Goal: Task Accomplishment & Management: Manage account settings

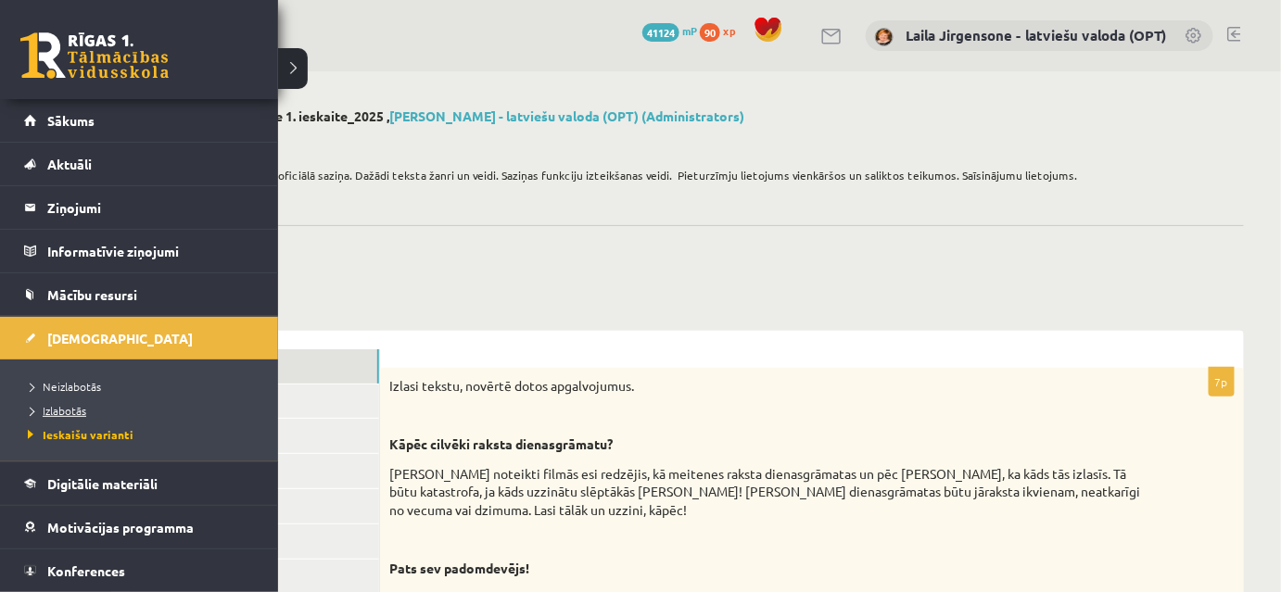
click at [67, 406] on span "Izlabotās" at bounding box center [54, 410] width 63 height 15
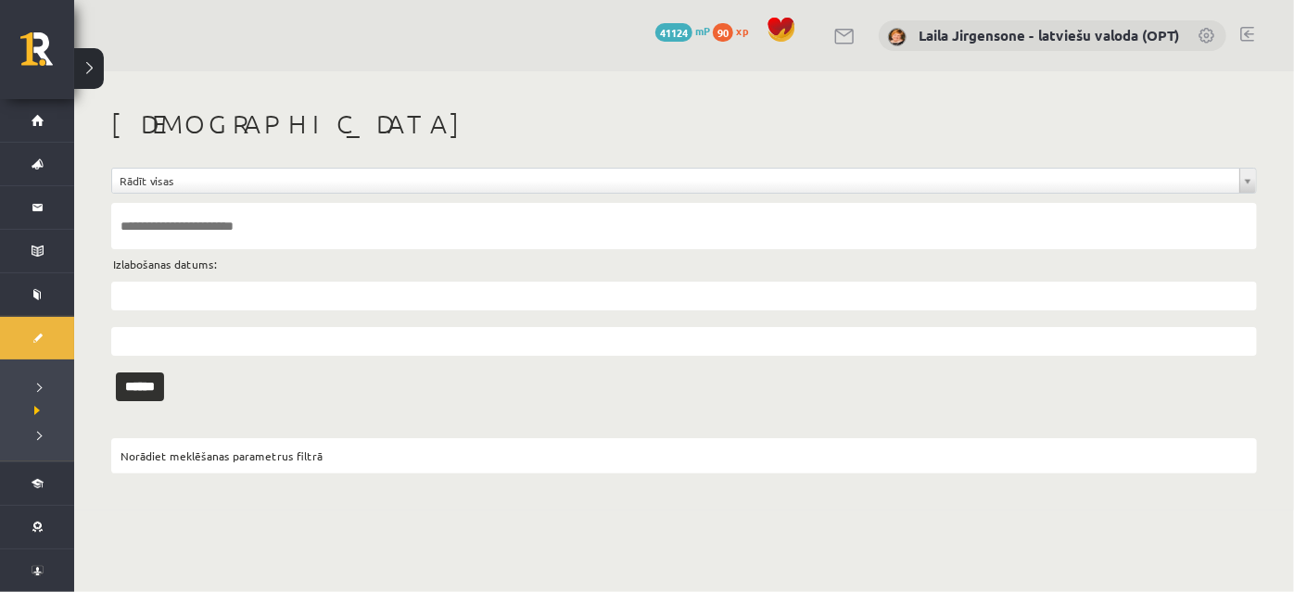
click at [218, 228] on input "text" at bounding box center [684, 226] width 1146 height 46
click at [116, 373] on input "******" at bounding box center [140, 387] width 48 height 29
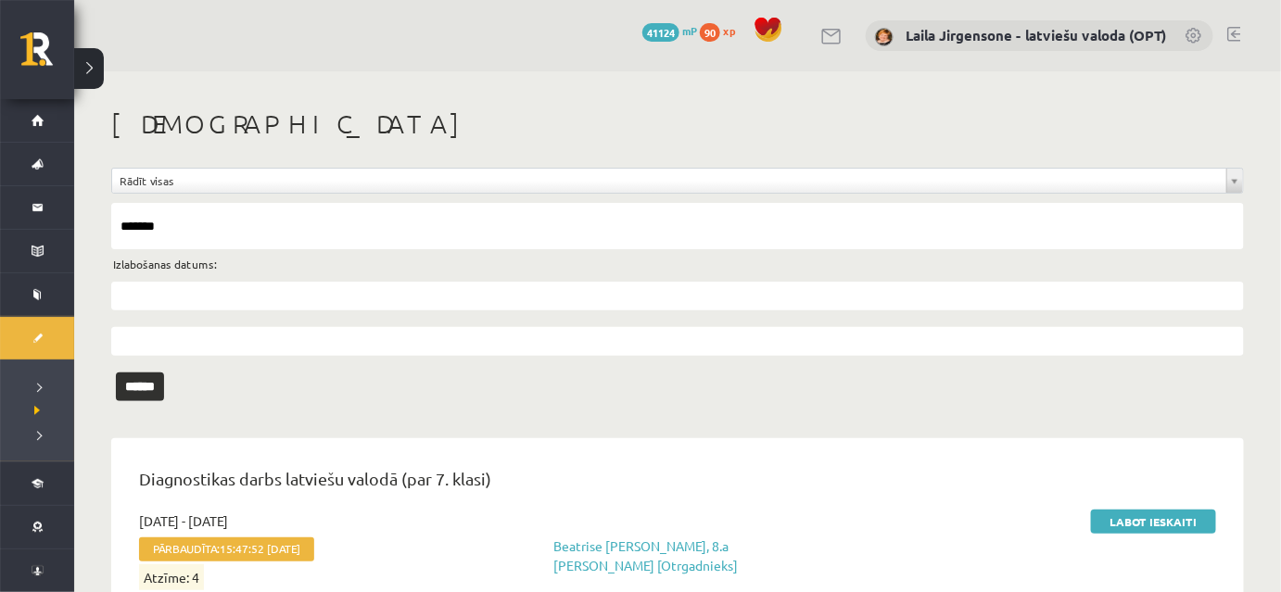
drag, startPoint x: 197, startPoint y: 238, endPoint x: 107, endPoint y: 226, distance: 90.7
type input "**********"
click at [116, 373] on input "******" at bounding box center [140, 387] width 48 height 29
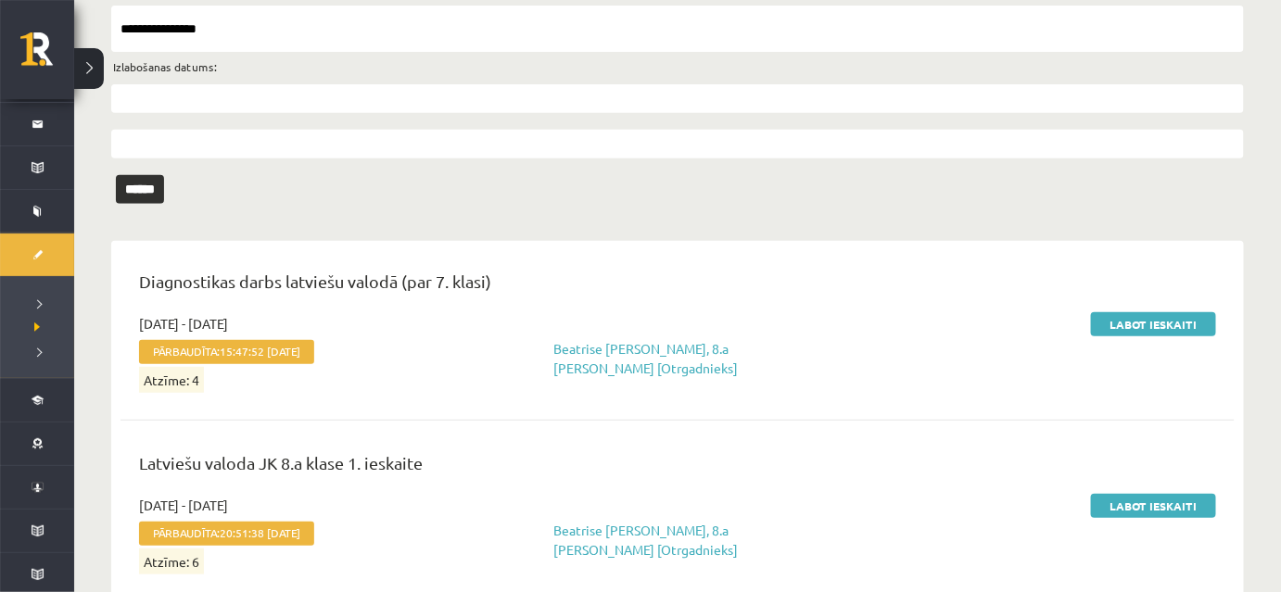
scroll to position [241, 0]
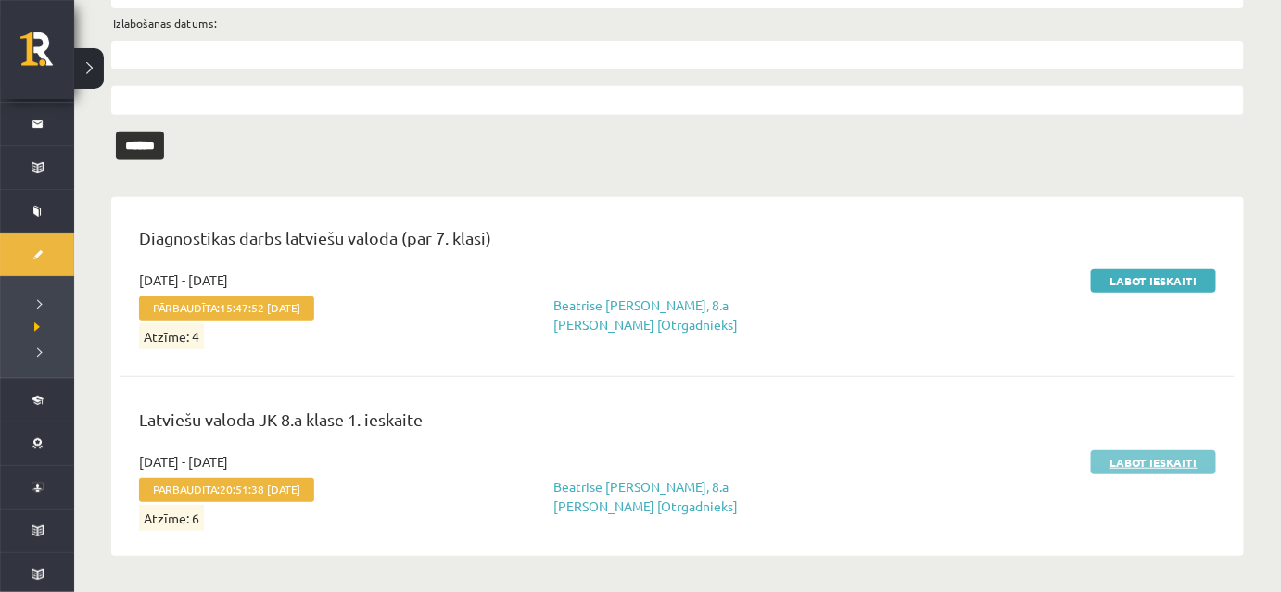
click at [1129, 465] on link "Labot ieskaiti" at bounding box center [1153, 463] width 125 height 24
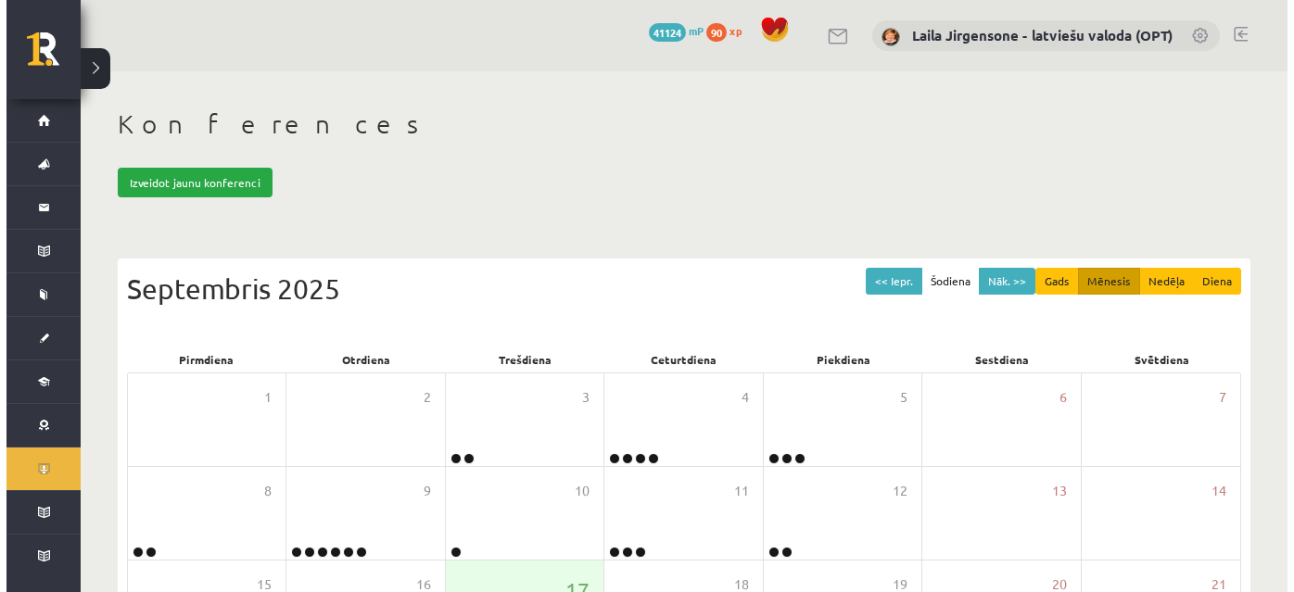
scroll to position [168, 0]
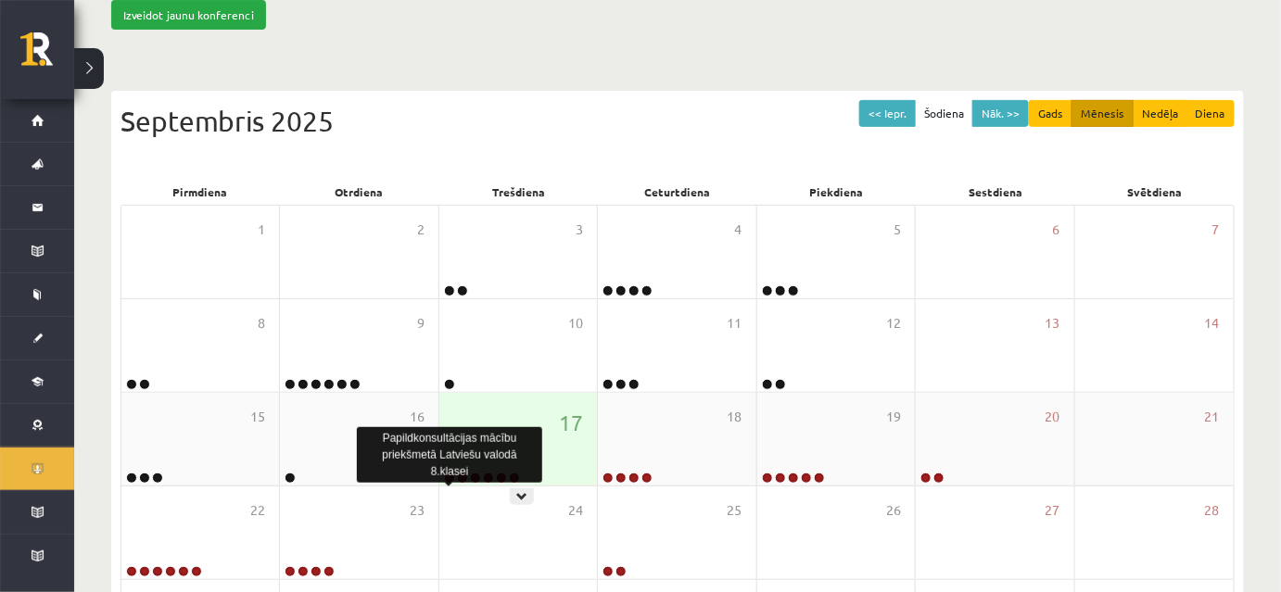
click at [450, 474] on link at bounding box center [449, 478] width 11 height 11
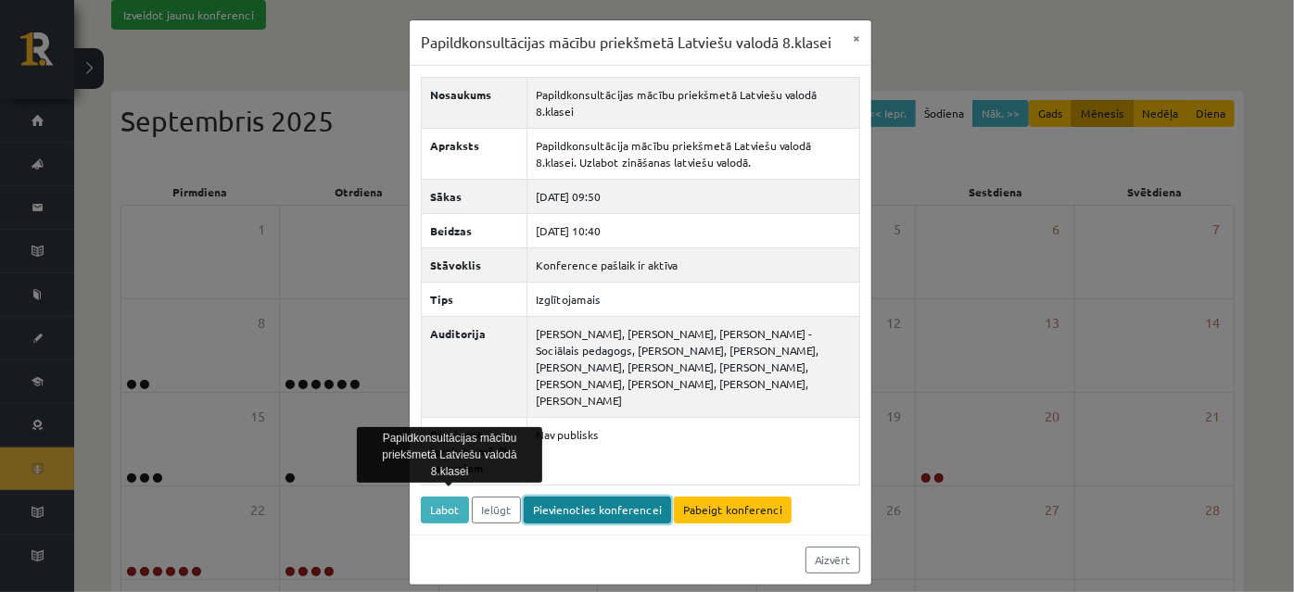
click at [605, 497] on link "Pievienoties konferencei" at bounding box center [597, 510] width 147 height 27
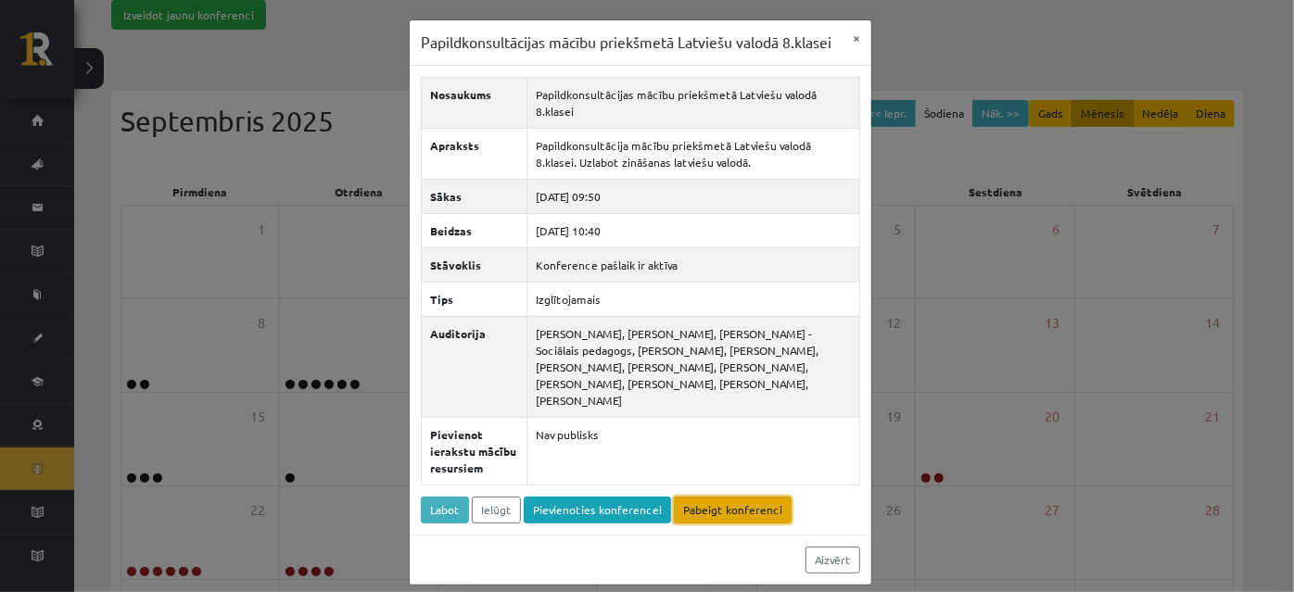
click at [722, 497] on link "Pabeigt konferenci" at bounding box center [733, 510] width 118 height 27
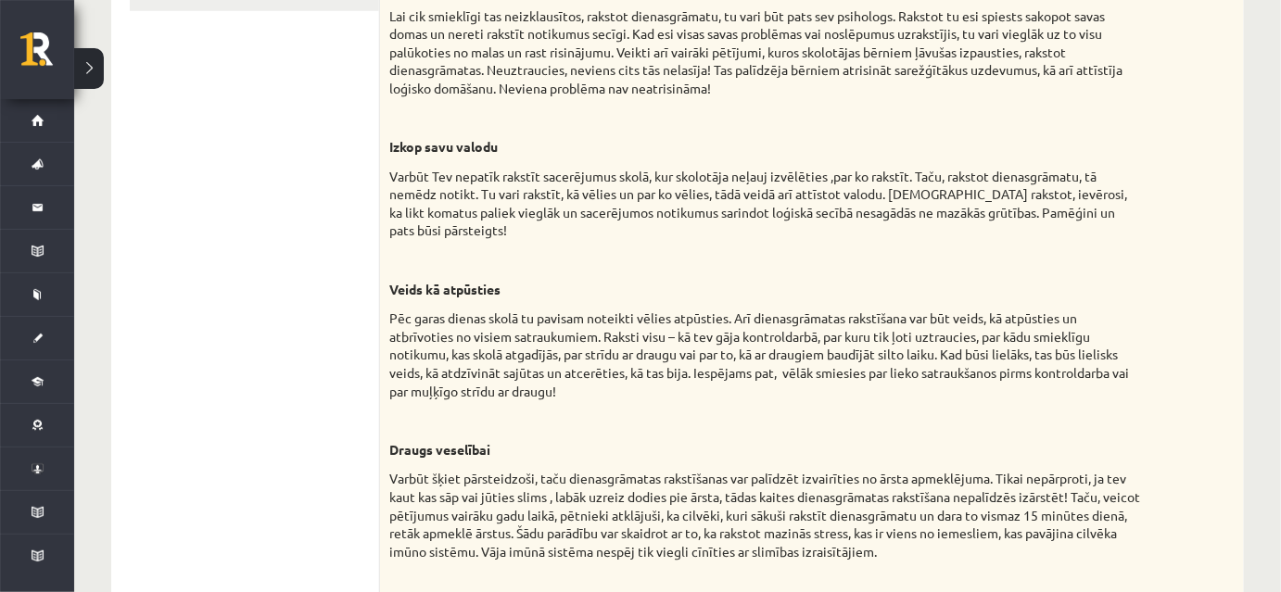
scroll to position [168, 0]
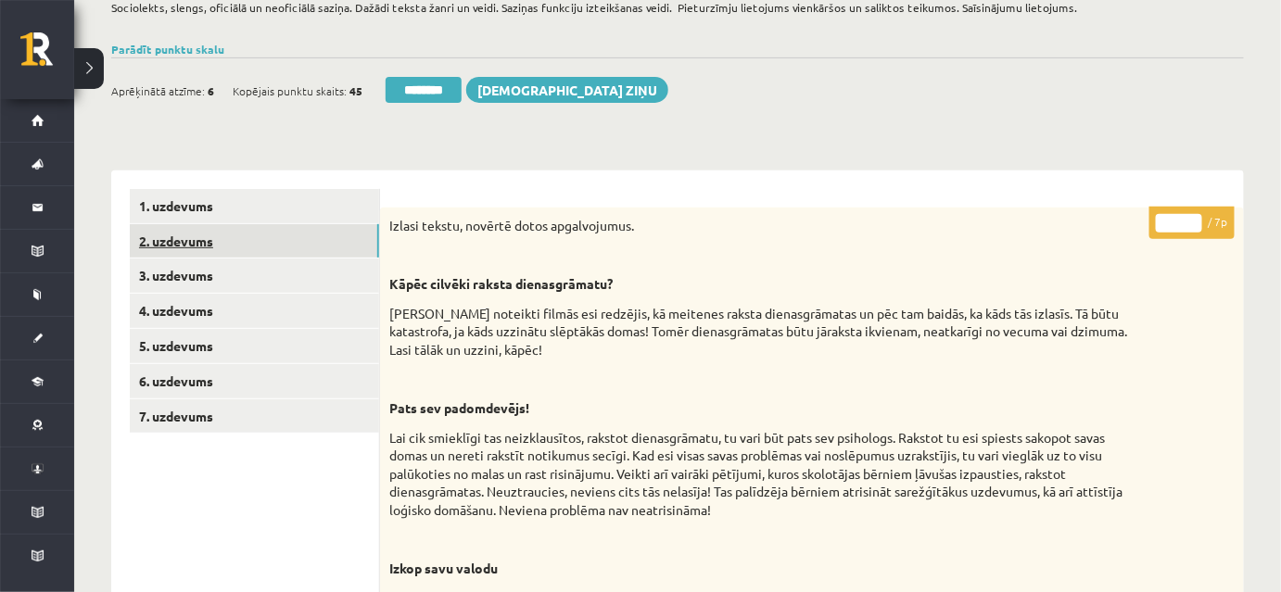
click at [330, 236] on link "2. uzdevums" at bounding box center [254, 241] width 249 height 34
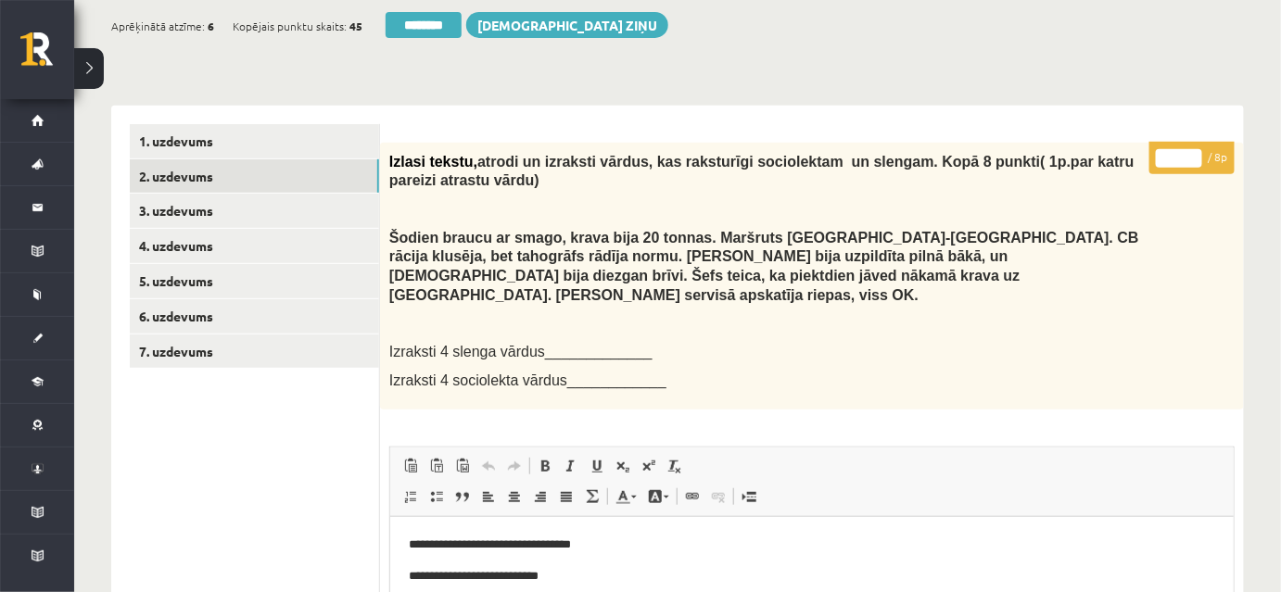
scroll to position [230, 0]
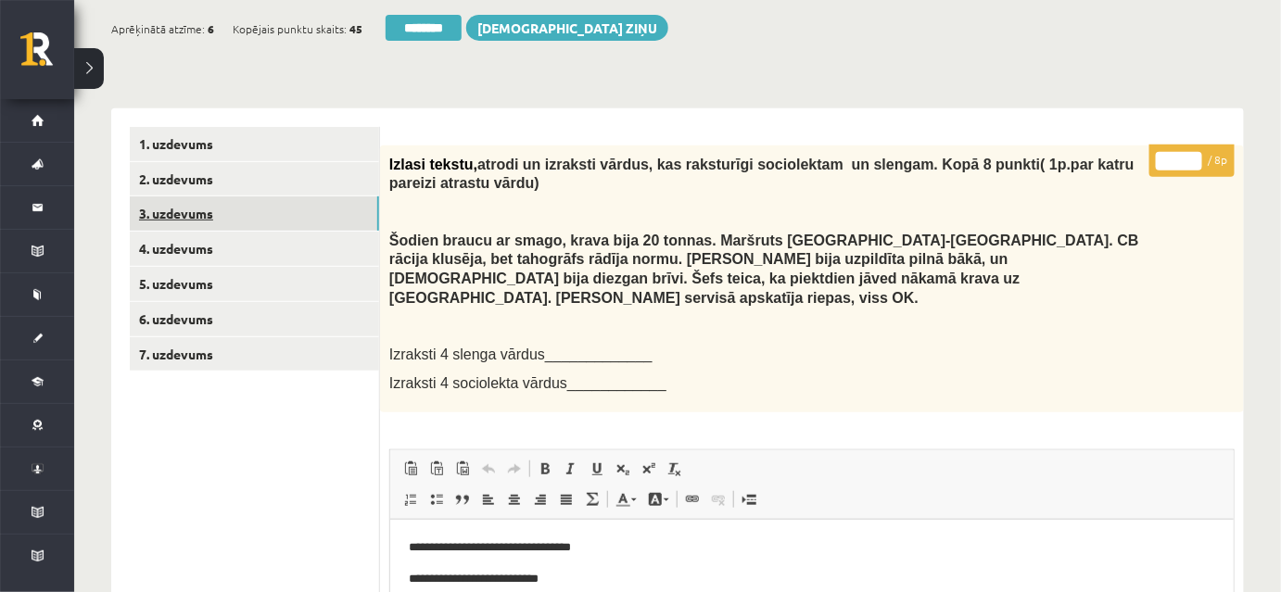
click at [318, 213] on link "3. uzdevums" at bounding box center [254, 214] width 249 height 34
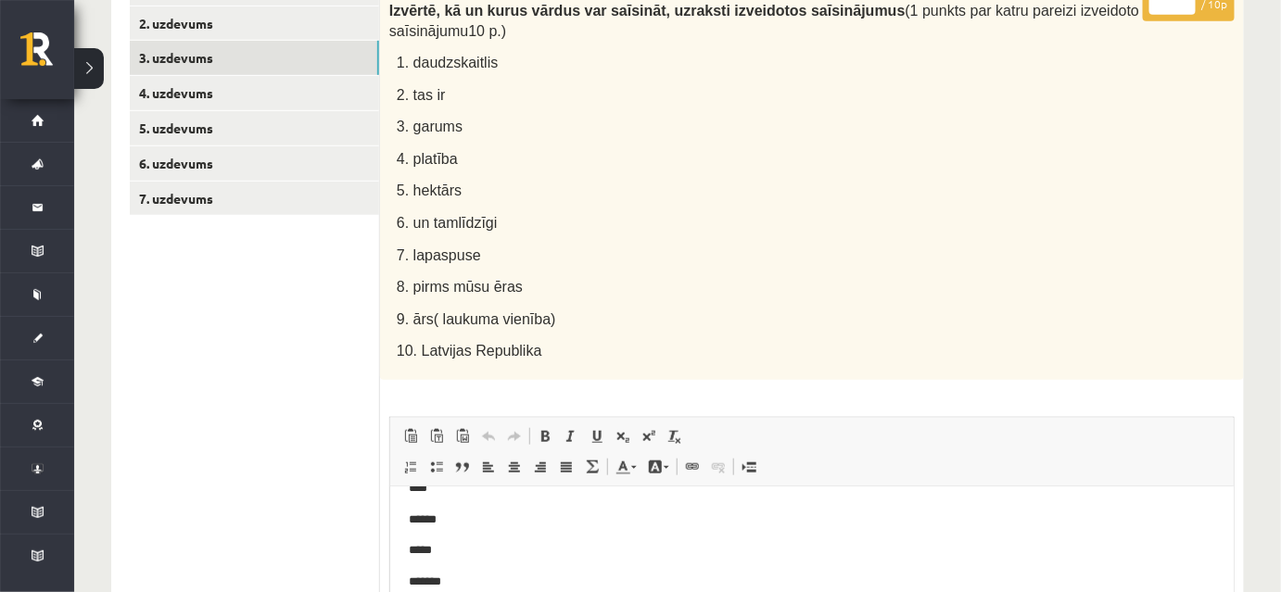
scroll to position [287, 0]
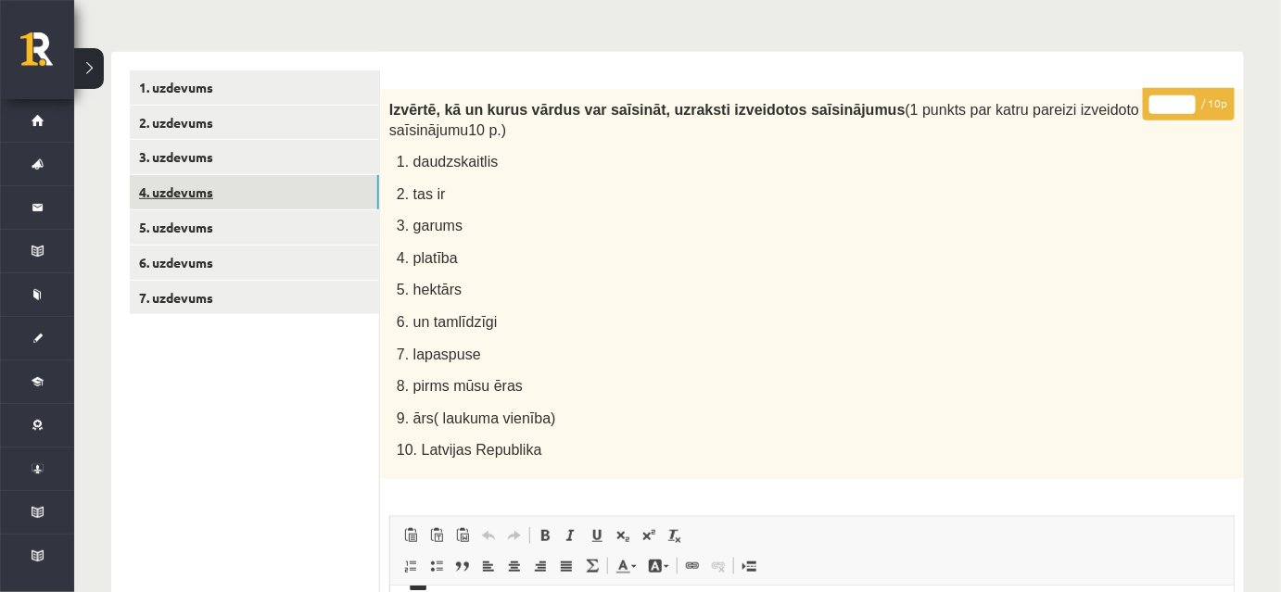
click at [320, 194] on link "4. uzdevums" at bounding box center [254, 192] width 249 height 34
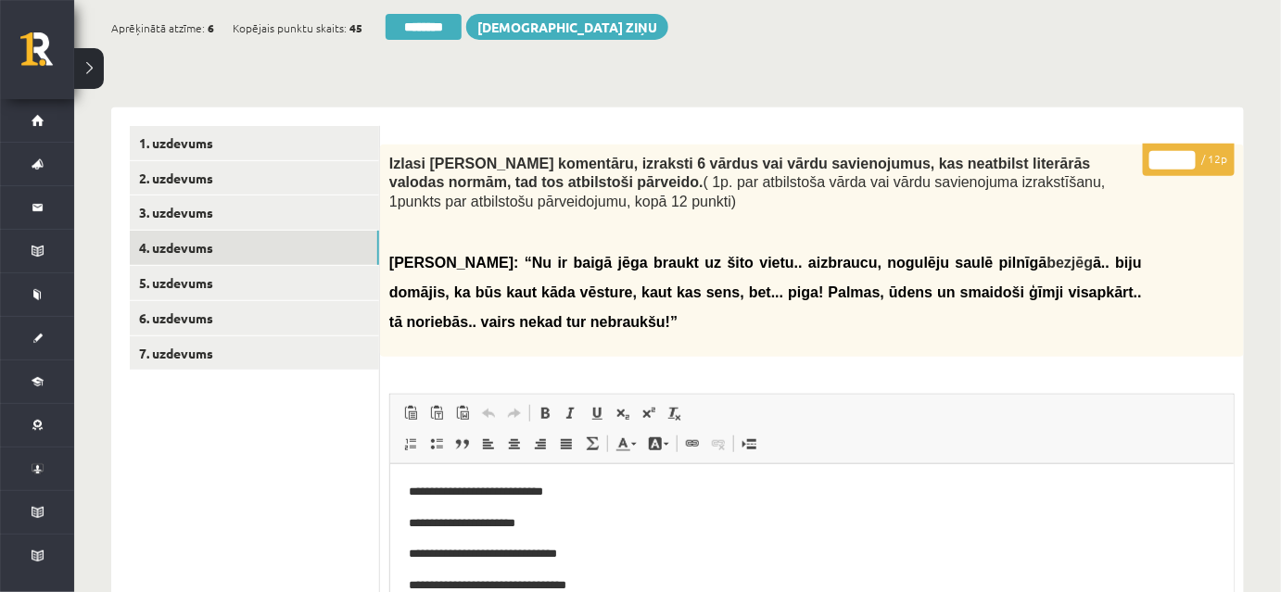
scroll to position [27, 0]
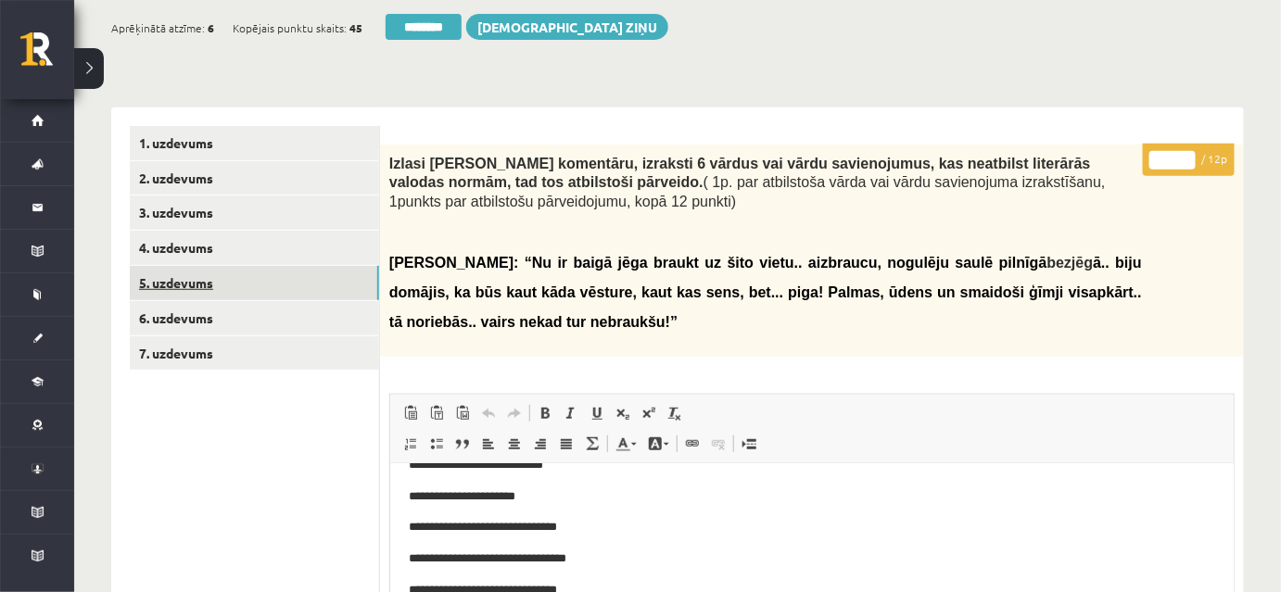
click at [331, 283] on link "5. uzdevums" at bounding box center [254, 283] width 249 height 34
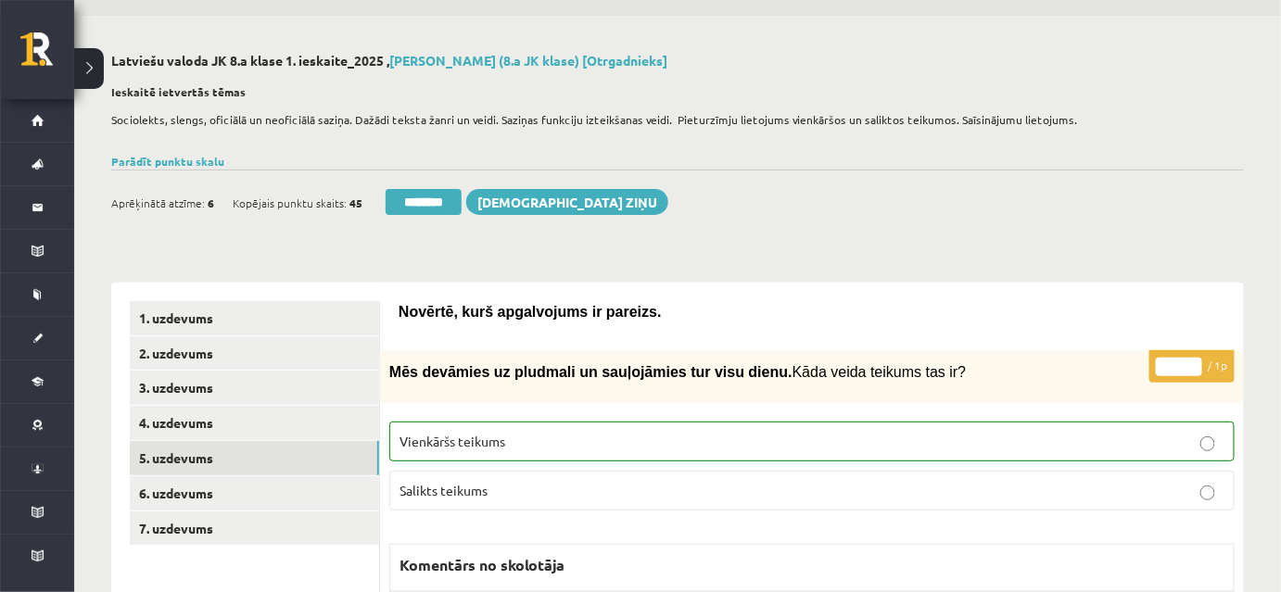
scroll to position [40, 0]
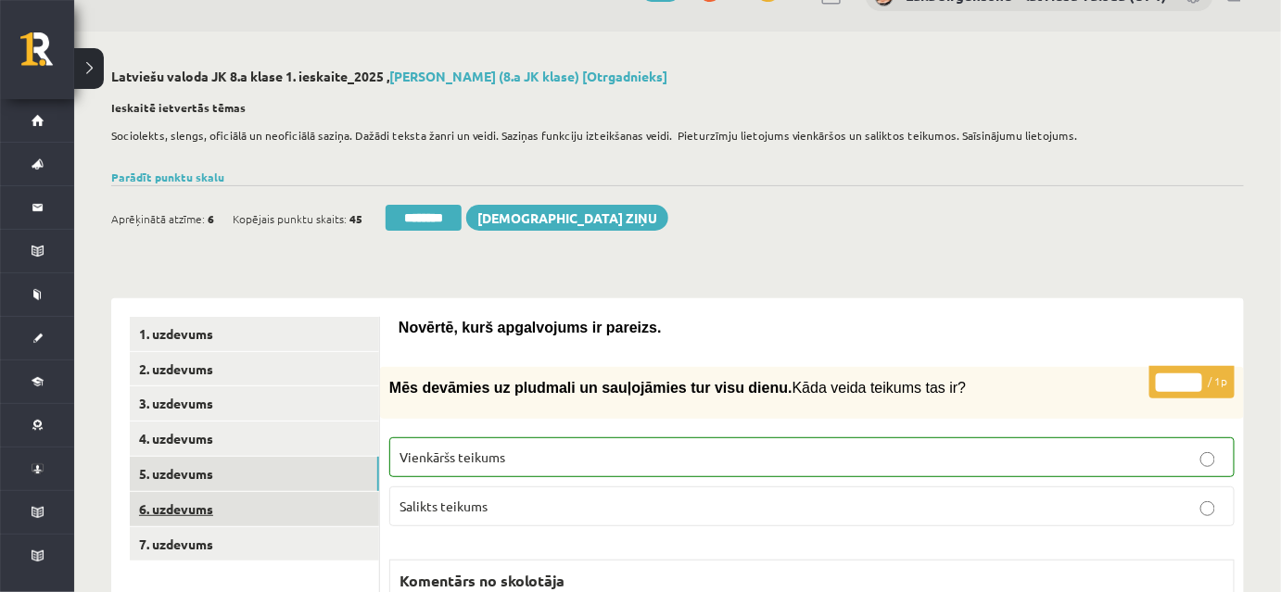
click at [327, 510] on link "6. uzdevums" at bounding box center [254, 509] width 249 height 34
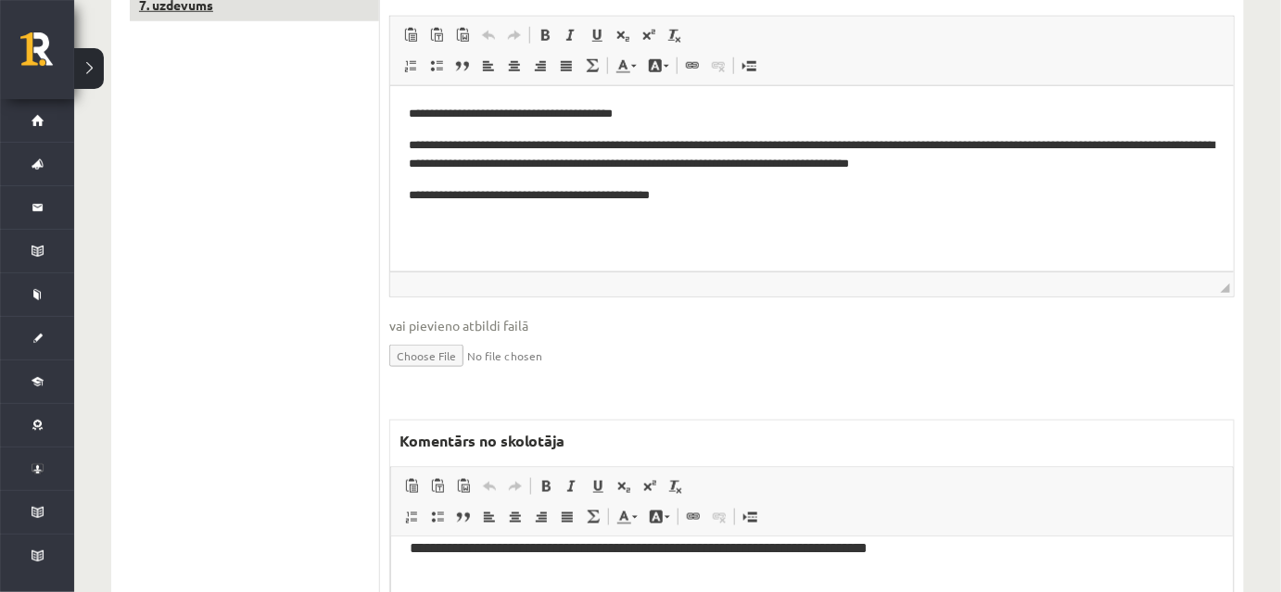
scroll to position [335, 0]
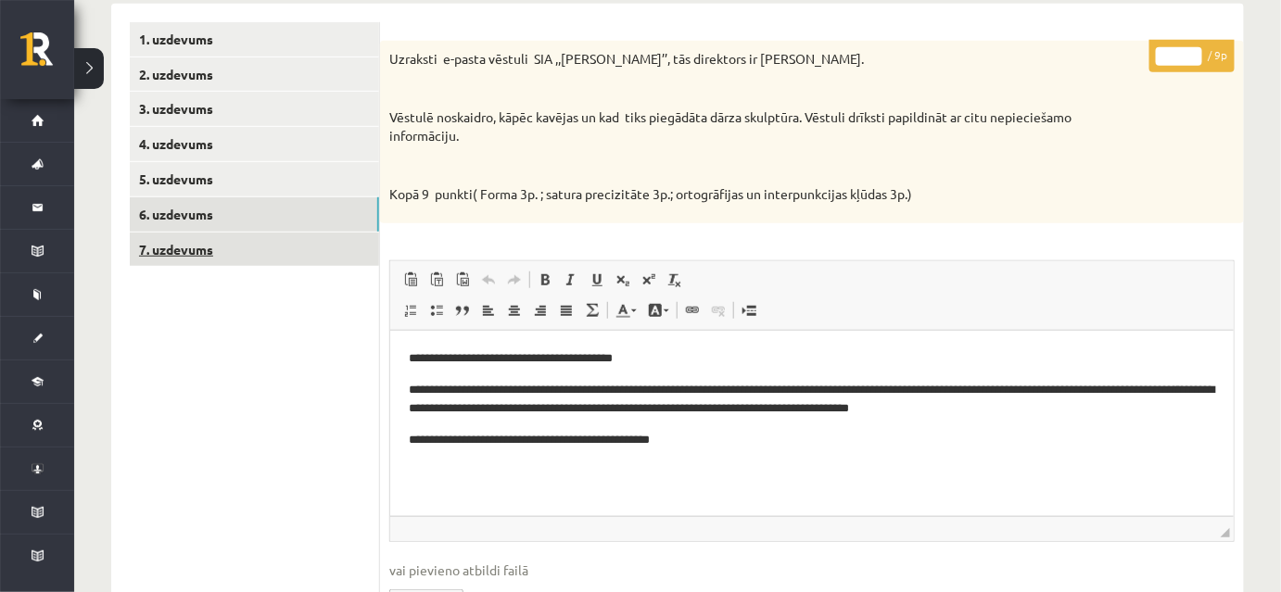
click at [267, 253] on link "7. uzdevums" at bounding box center [254, 250] width 249 height 34
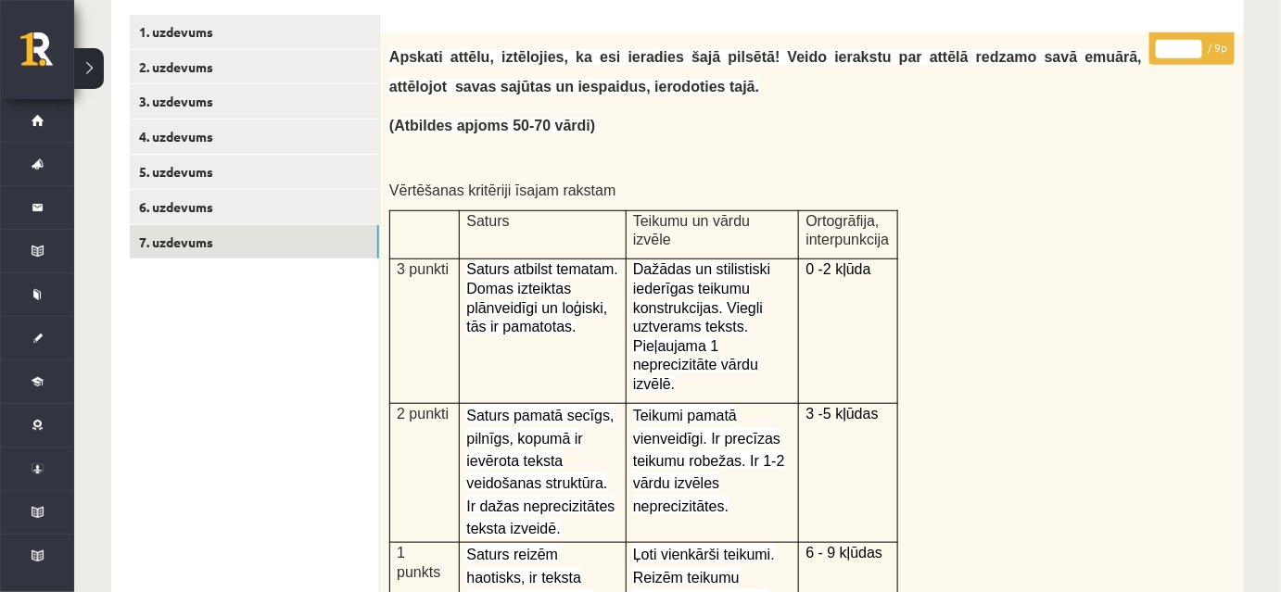
scroll to position [328, 0]
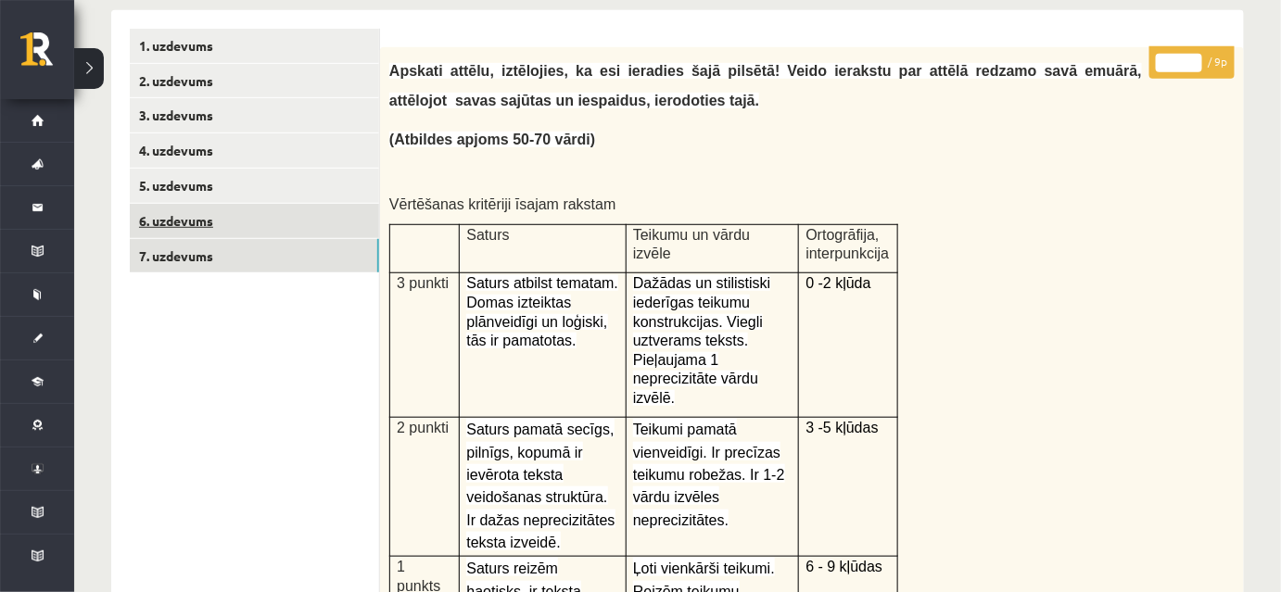
click at [261, 219] on link "6. uzdevums" at bounding box center [254, 221] width 249 height 34
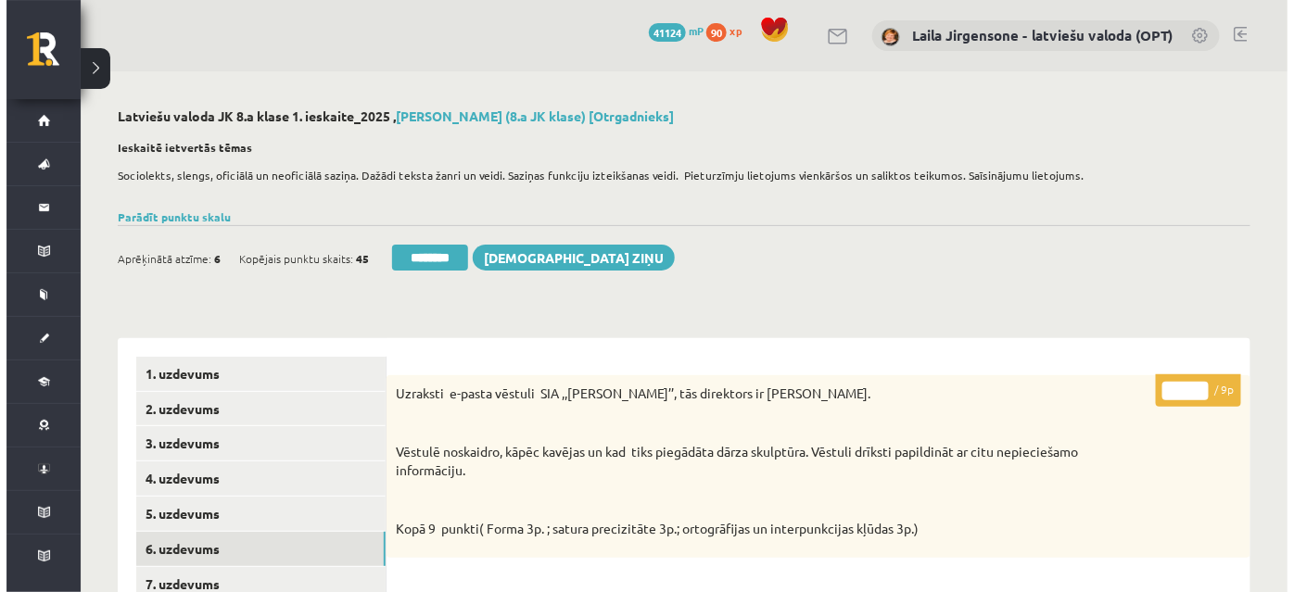
scroll to position [0, 0]
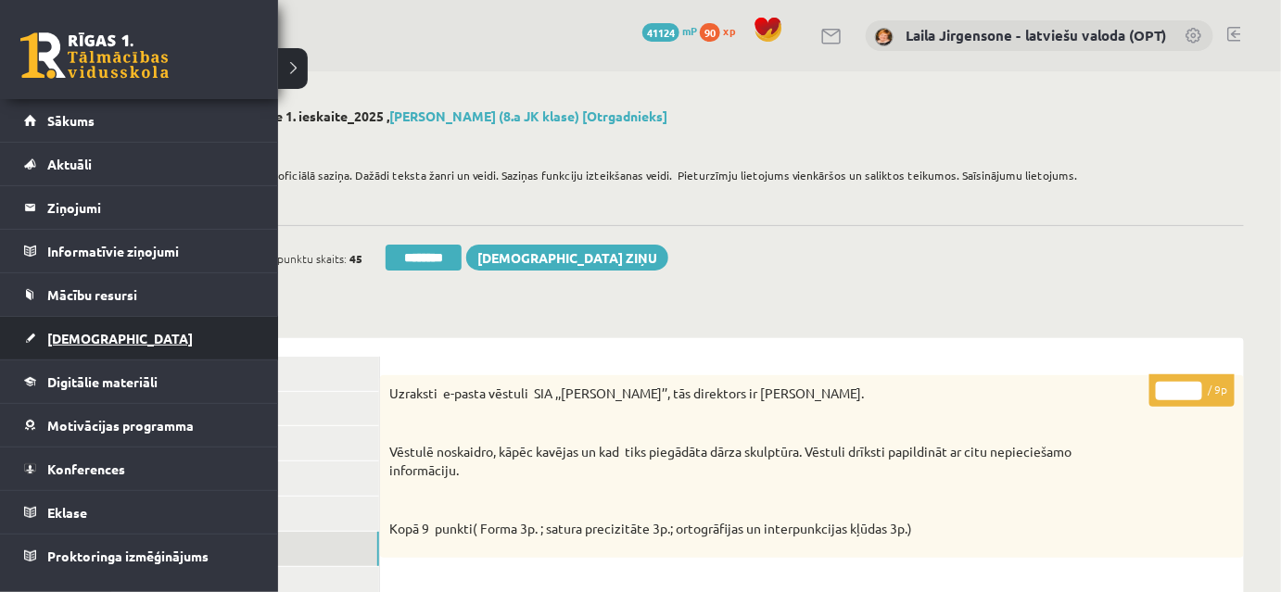
click at [65, 337] on span "[DEMOGRAPHIC_DATA]" at bounding box center [120, 338] width 146 height 17
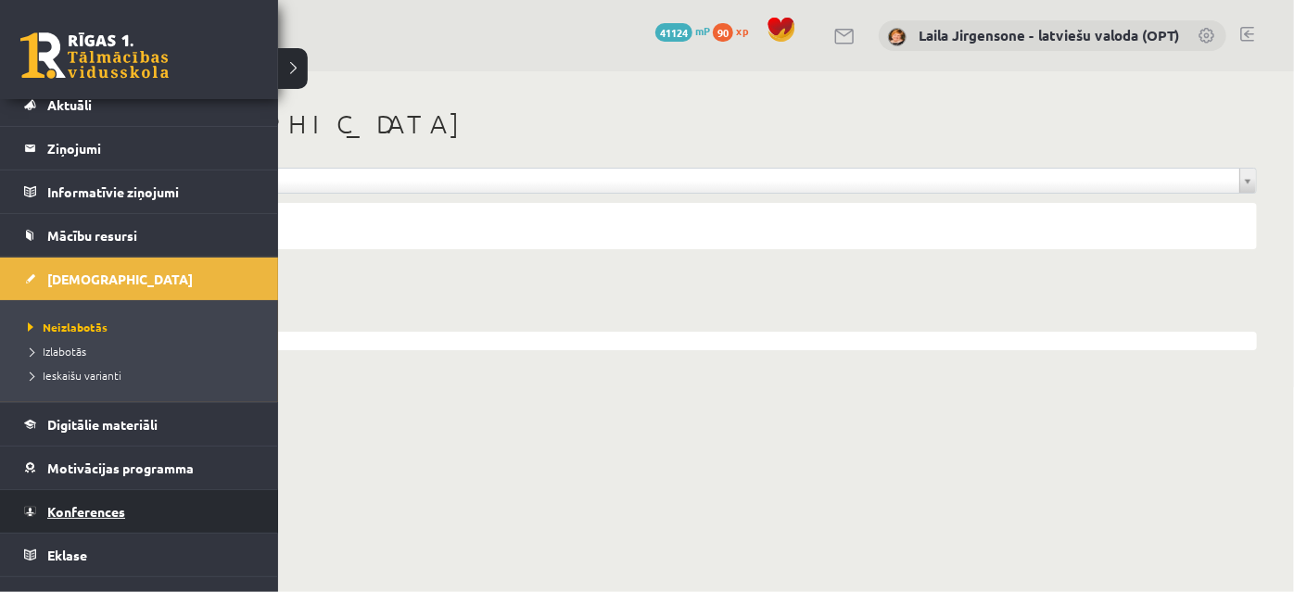
scroll to position [83, 0]
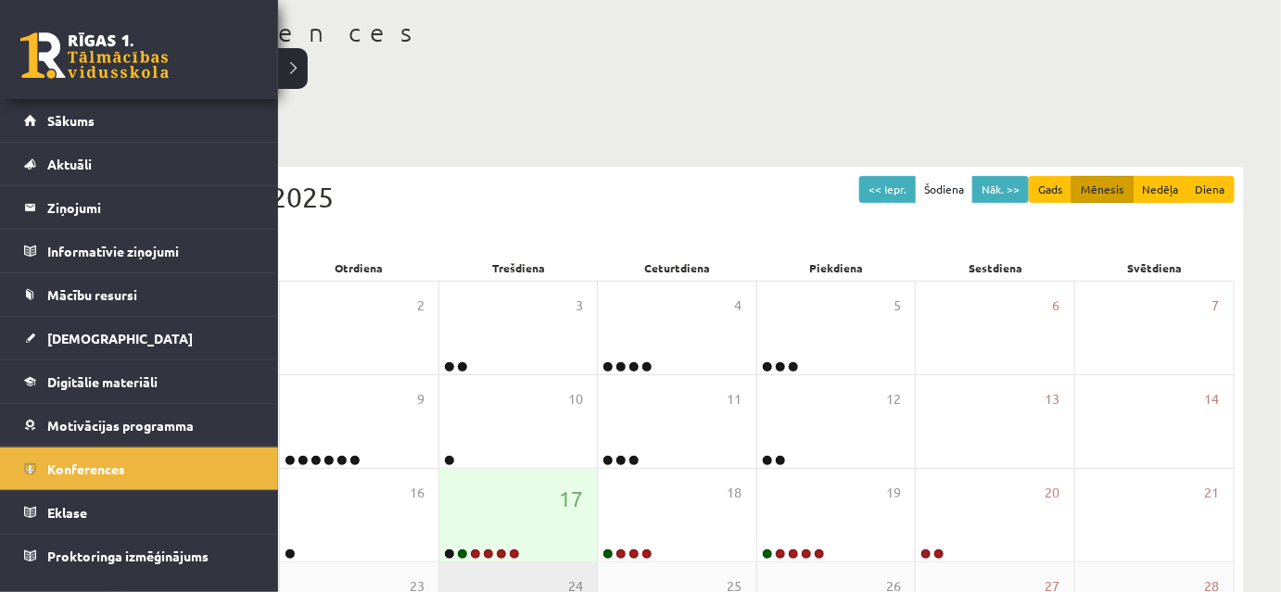
scroll to position [252, 0]
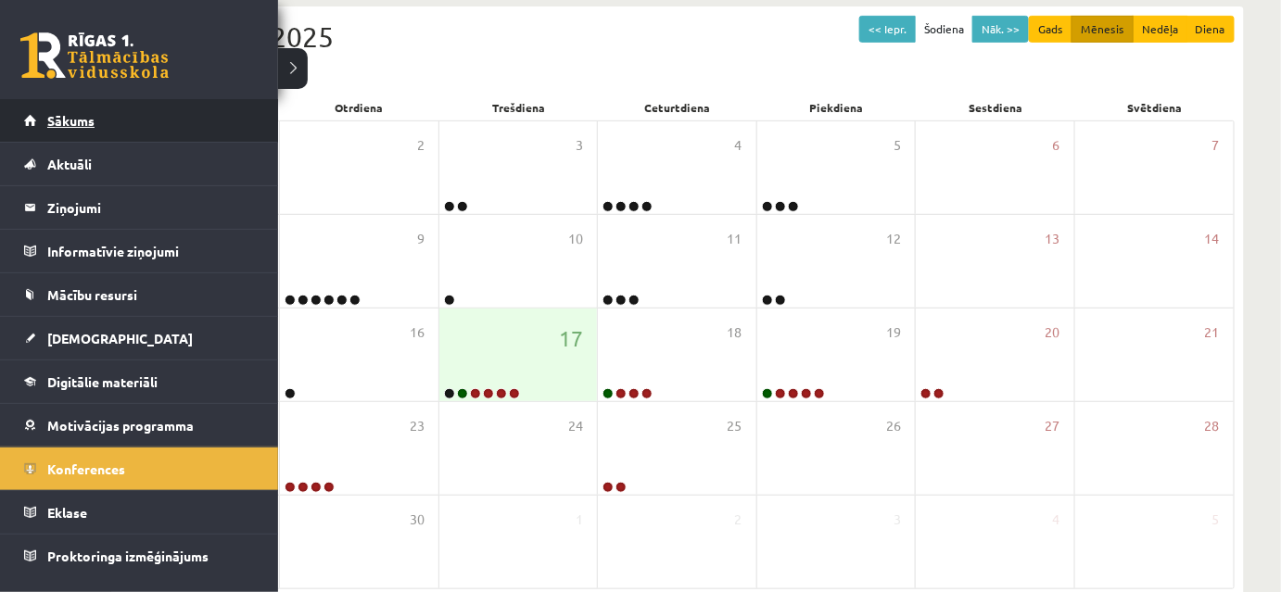
click at [64, 122] on span "Sākums" at bounding box center [70, 120] width 47 height 17
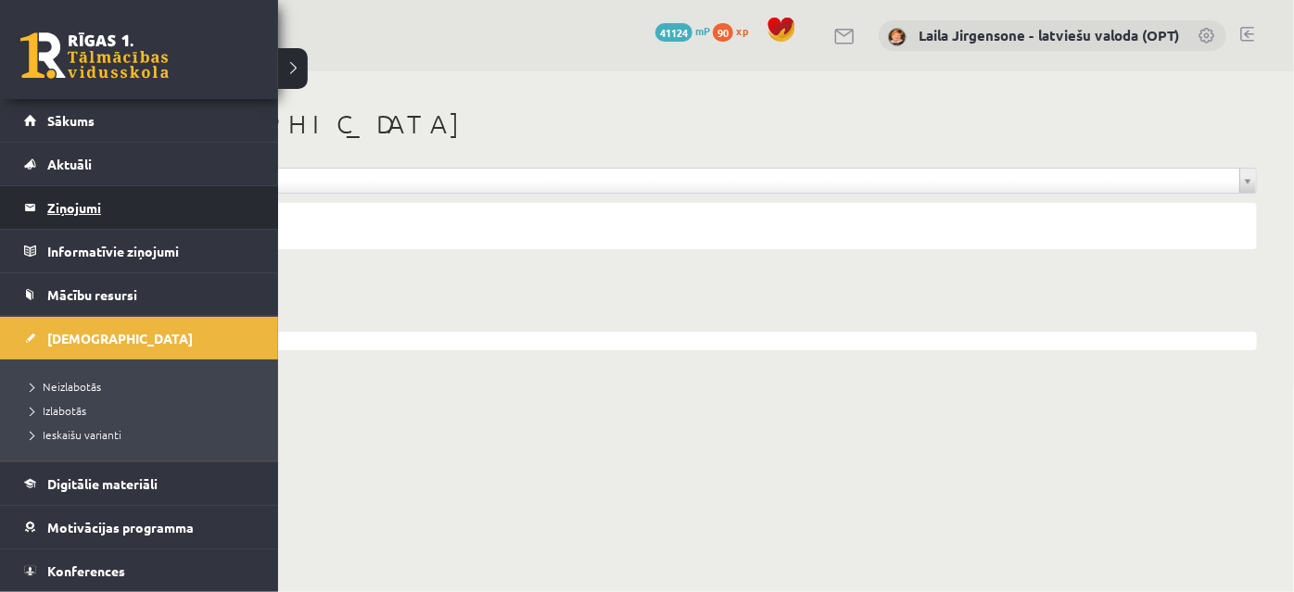
click at [54, 207] on legend "Ziņojumi 0" at bounding box center [151, 207] width 208 height 43
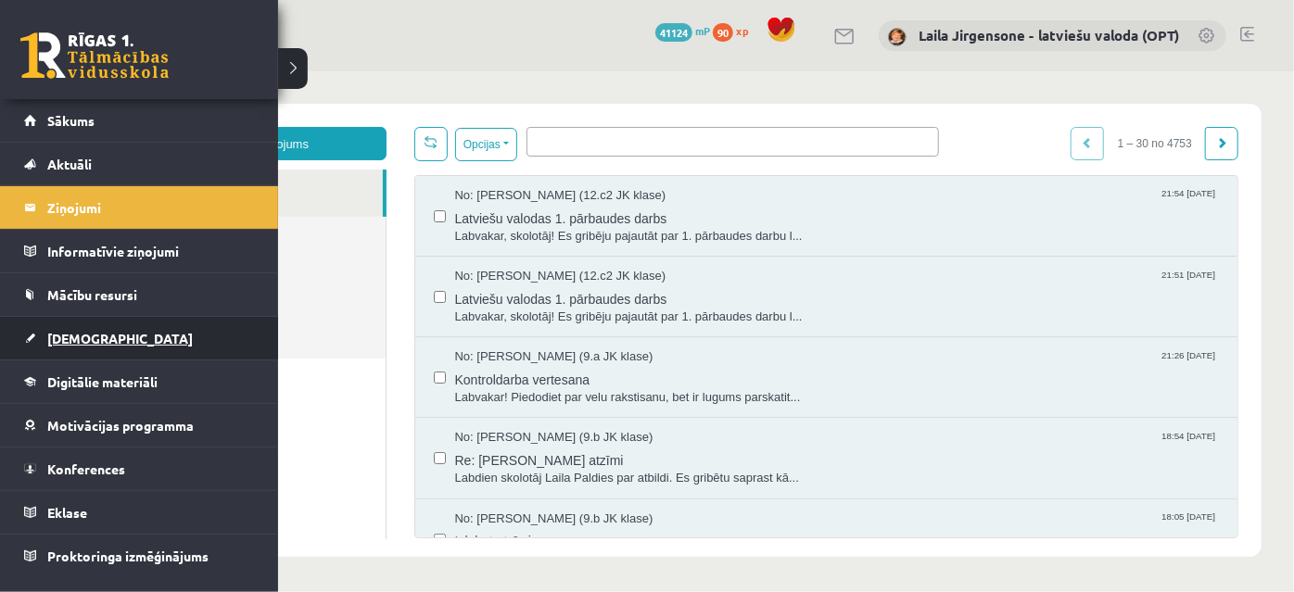
click at [86, 340] on span "[DEMOGRAPHIC_DATA]" at bounding box center [120, 338] width 146 height 17
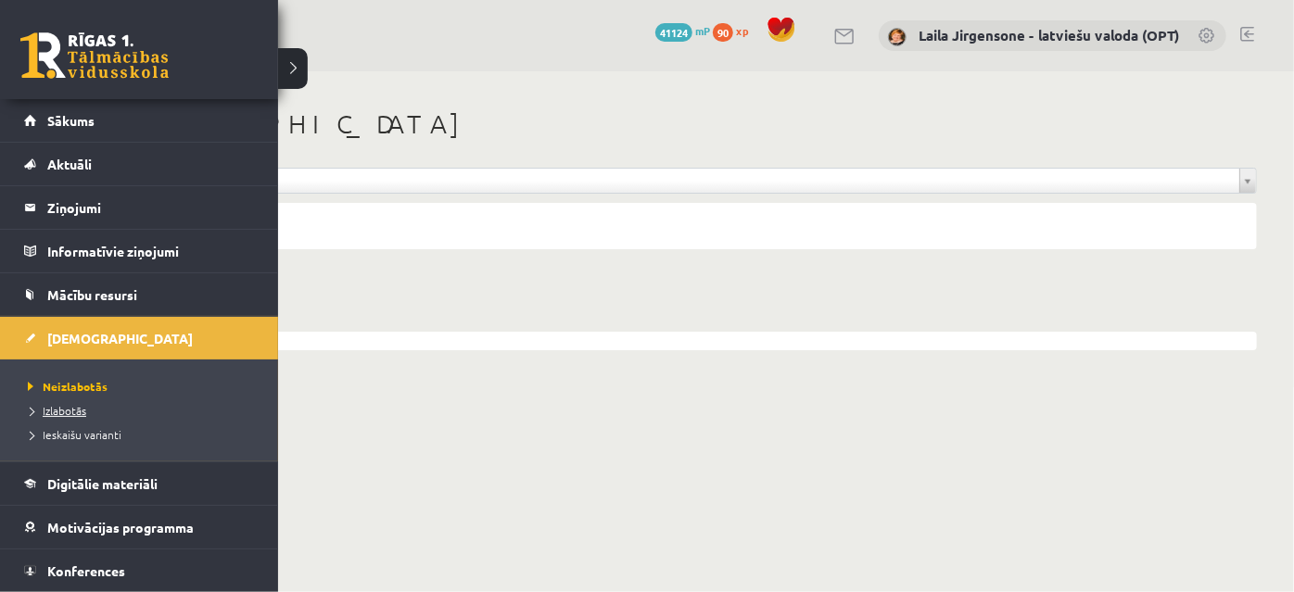
click at [67, 409] on span "Izlabotās" at bounding box center [54, 410] width 63 height 15
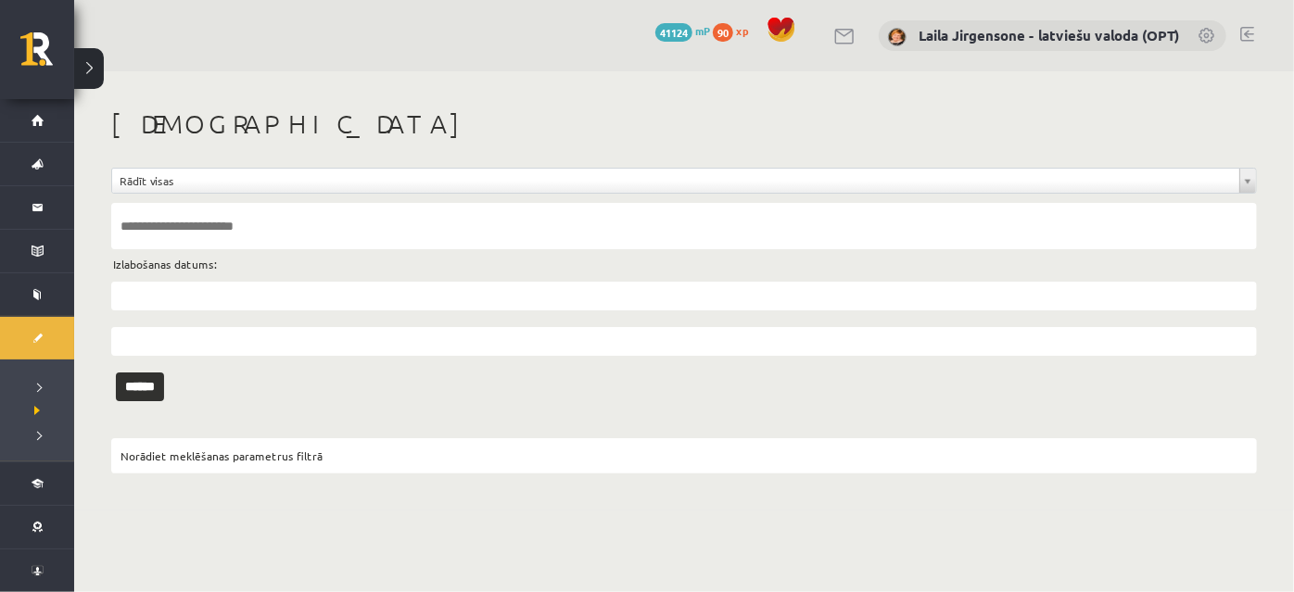
click at [260, 214] on input "text" at bounding box center [684, 226] width 1146 height 46
click at [116, 373] on input "******" at bounding box center [140, 387] width 48 height 29
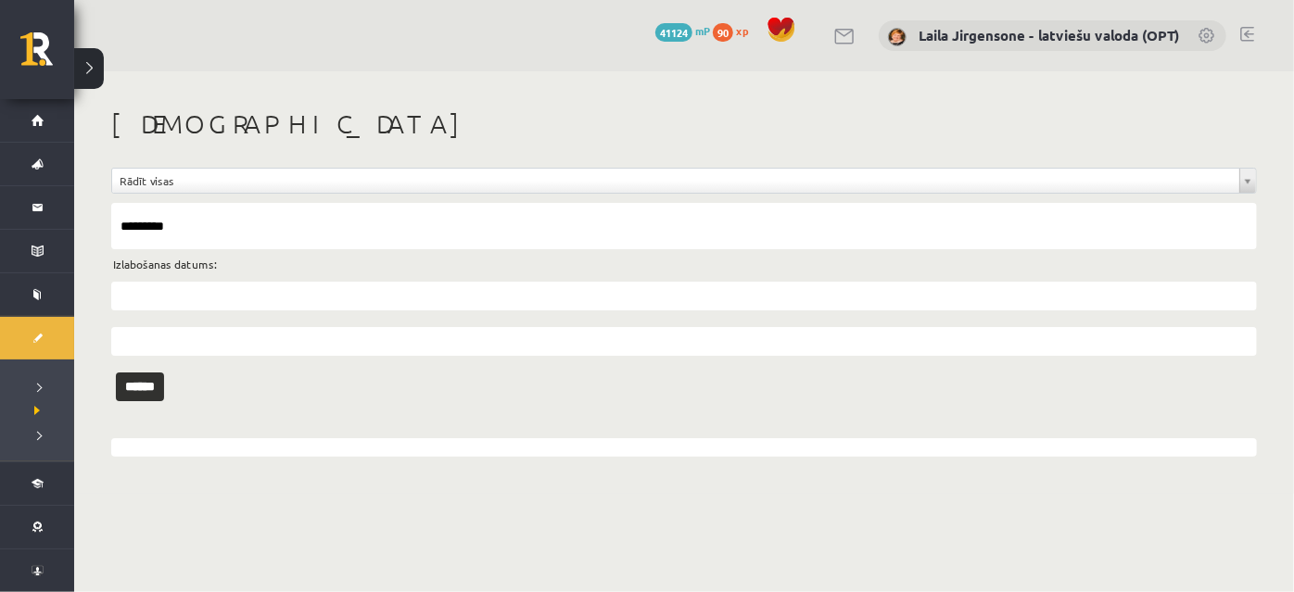
type input "*********"
click at [116, 373] on input "******" at bounding box center [140, 387] width 48 height 29
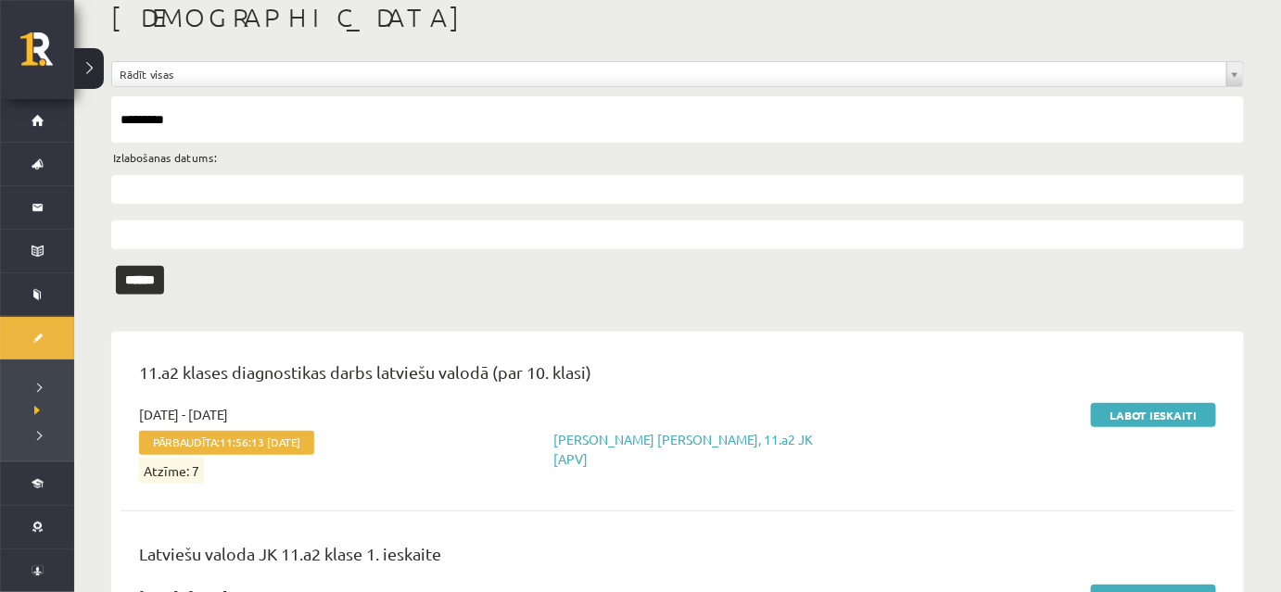
scroll to position [240, 0]
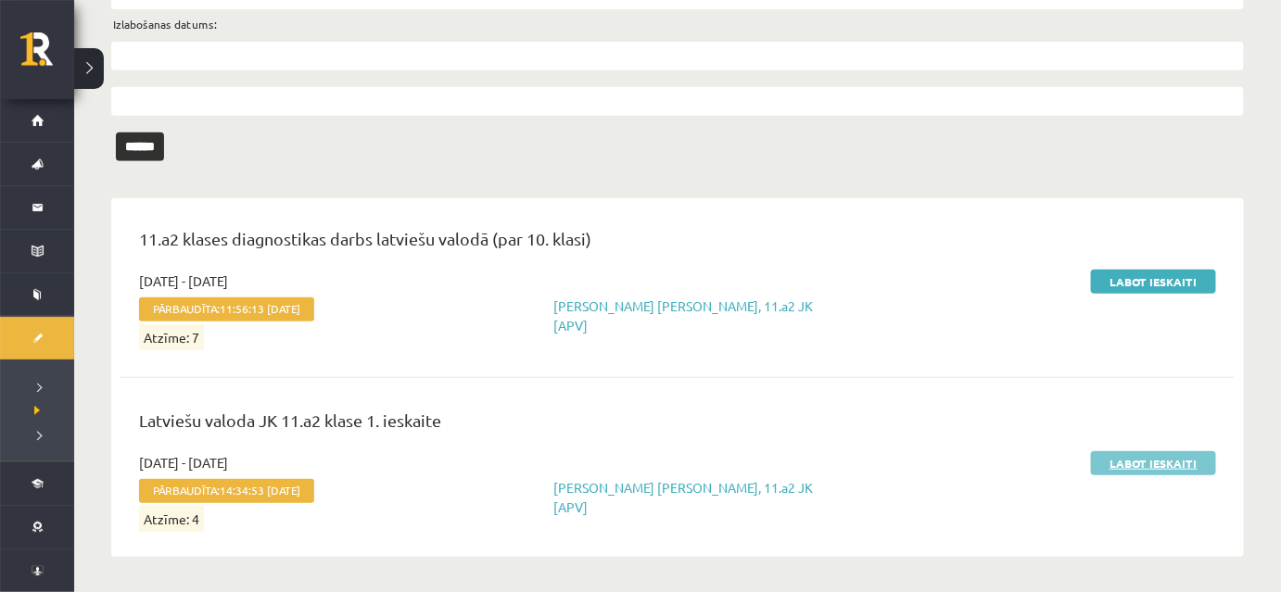
click at [1140, 467] on link "Labot ieskaiti" at bounding box center [1153, 464] width 125 height 24
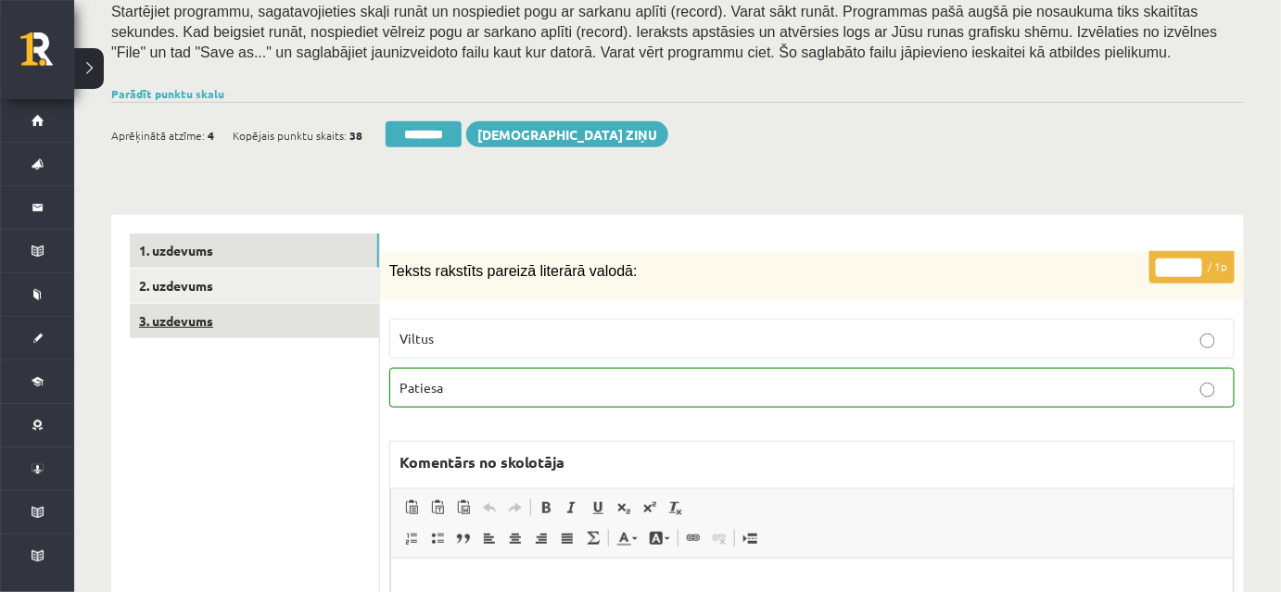
click at [270, 325] on link "3. uzdevums" at bounding box center [254, 321] width 249 height 34
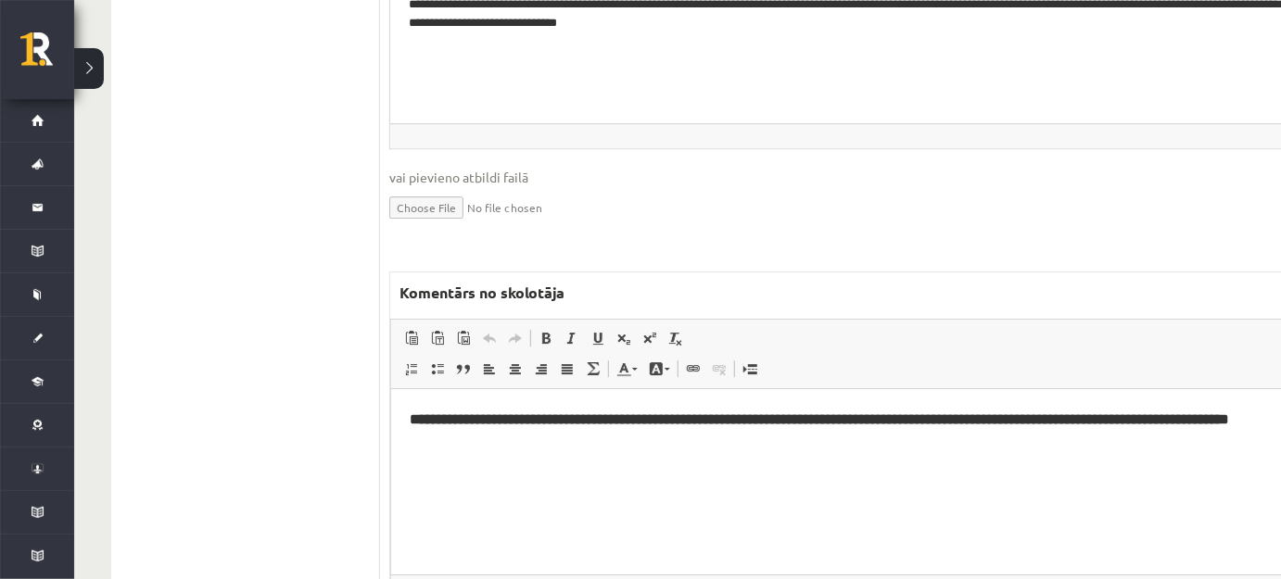
click at [645, 450] on html "**********" at bounding box center [876, 418] width 972 height 61
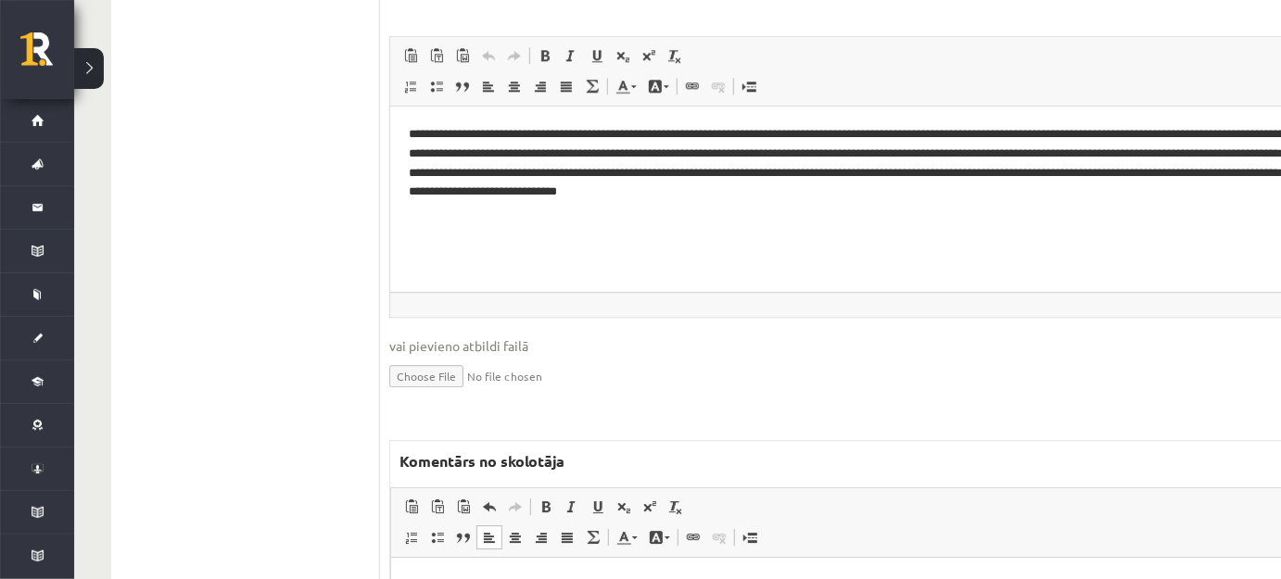
click at [648, 592] on p "**********" at bounding box center [876, 588] width 935 height 24
click at [506, 401] on span "Ielīmēt" at bounding box center [499, 401] width 15 height 15
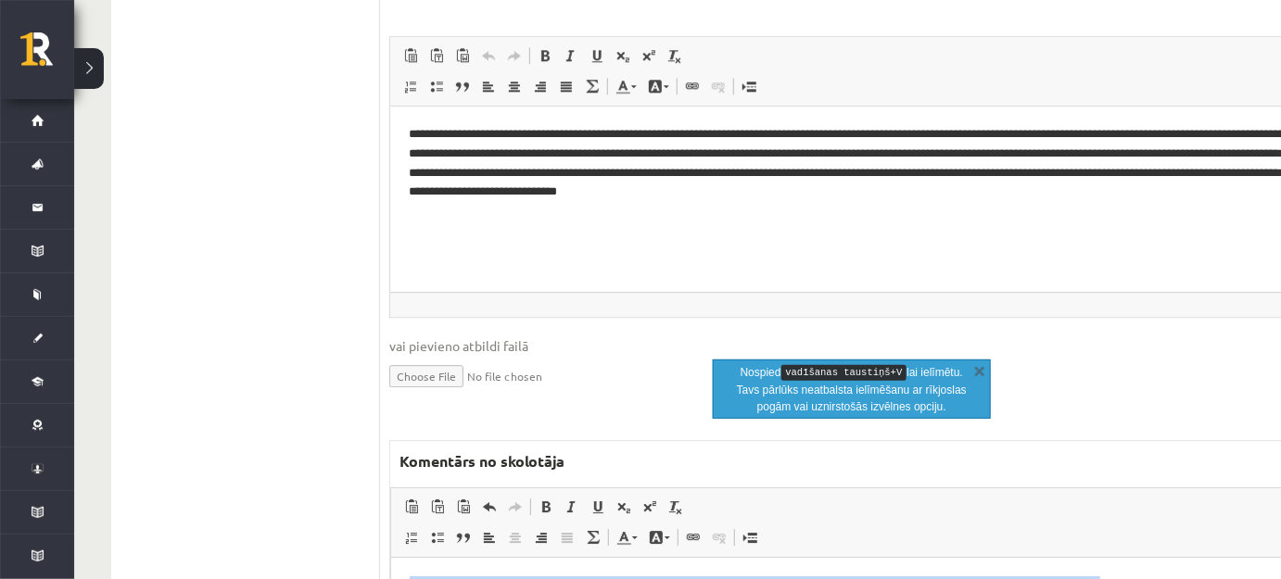
click at [1093, 565] on p "**********" at bounding box center [845, 553] width 872 height 24
click at [985, 372] on link "X" at bounding box center [980, 371] width 19 height 19
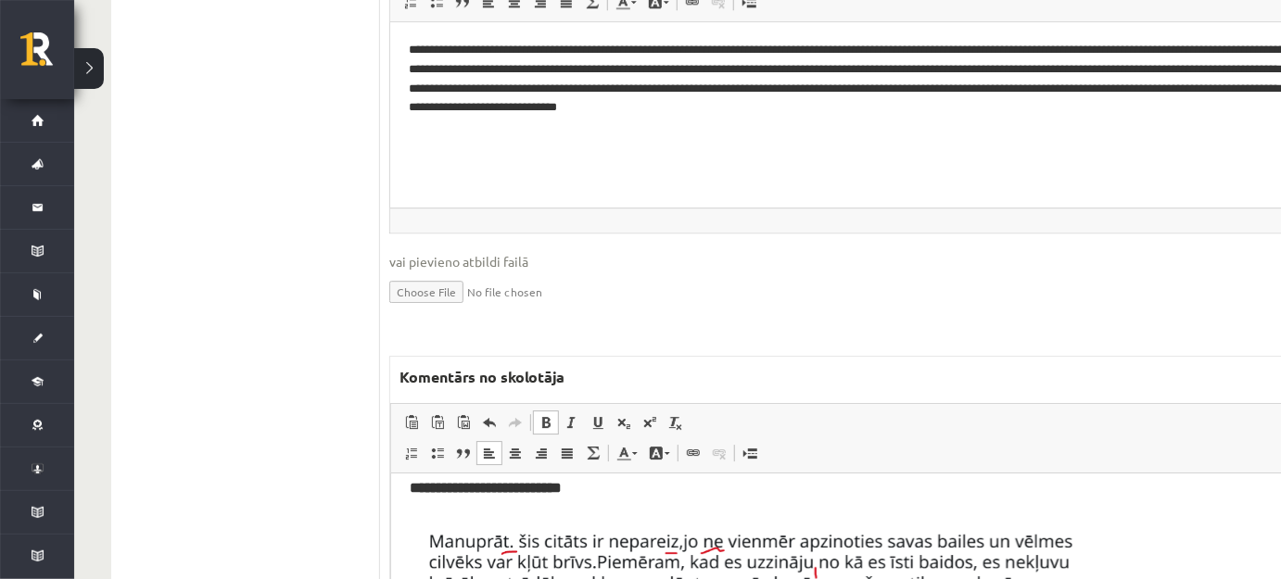
scroll to position [11, 0]
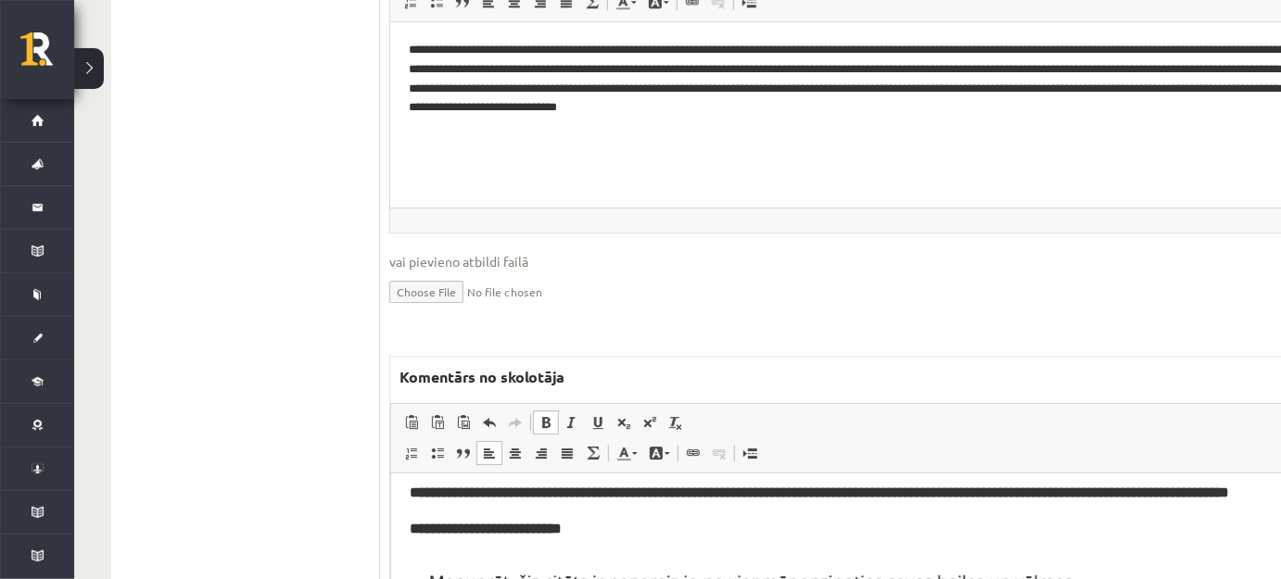
click at [609, 541] on p "**********" at bounding box center [845, 528] width 872 height 24
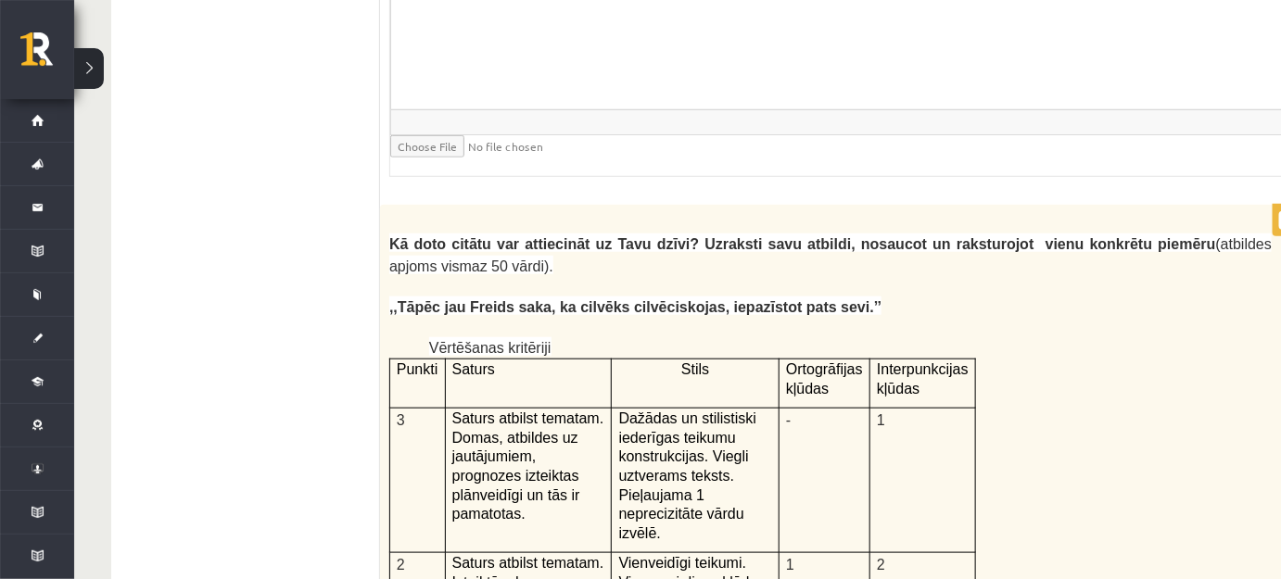
scroll to position [5647, 0]
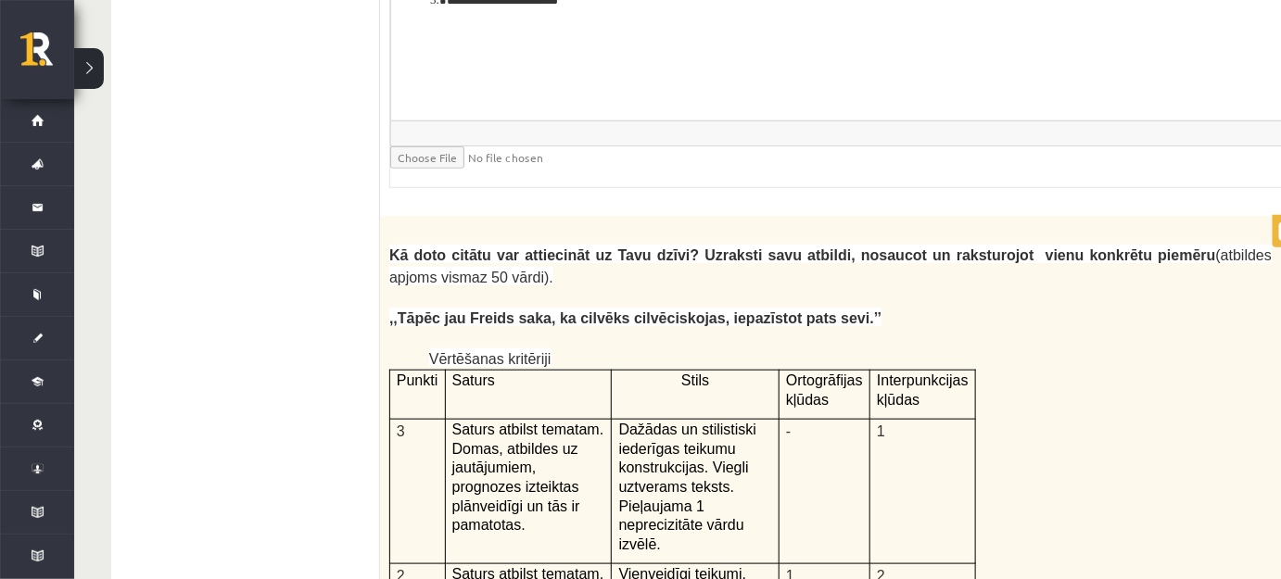
click at [1280, 223] on input "*" at bounding box center [1303, 232] width 46 height 19
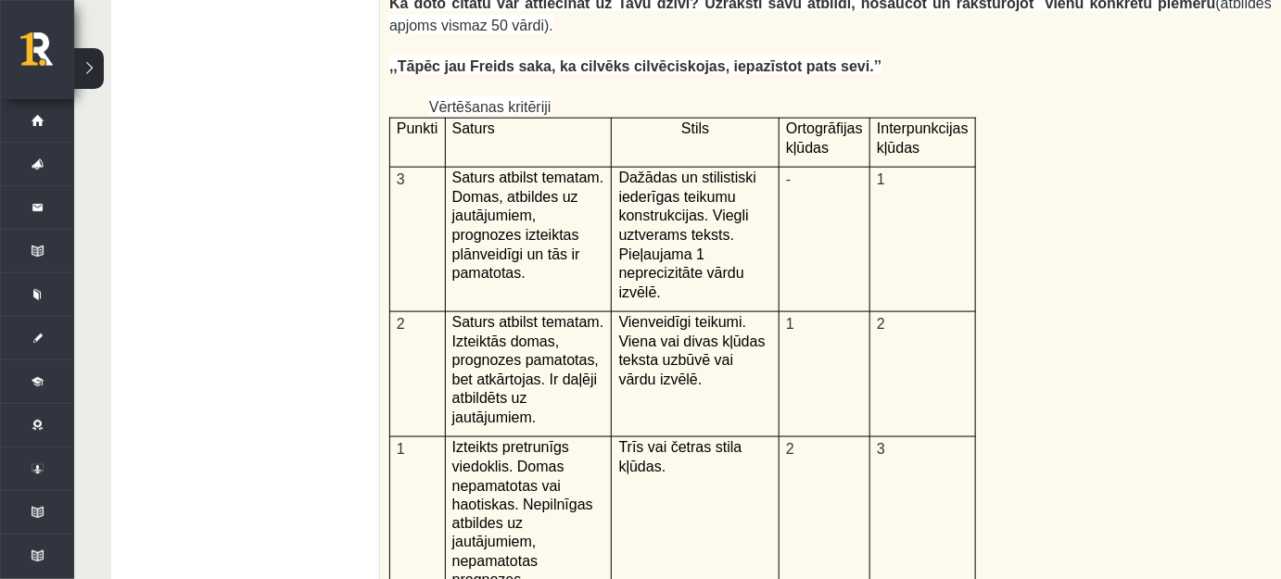
scroll to position [5731, 0]
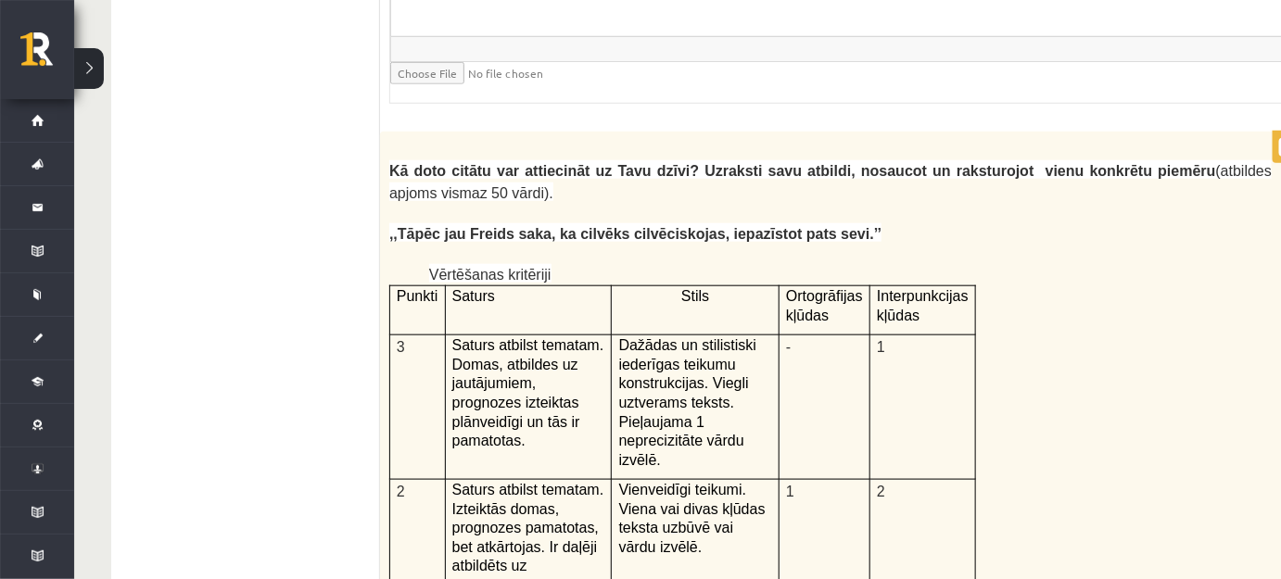
click at [1280, 138] on input "*" at bounding box center [1303, 147] width 46 height 19
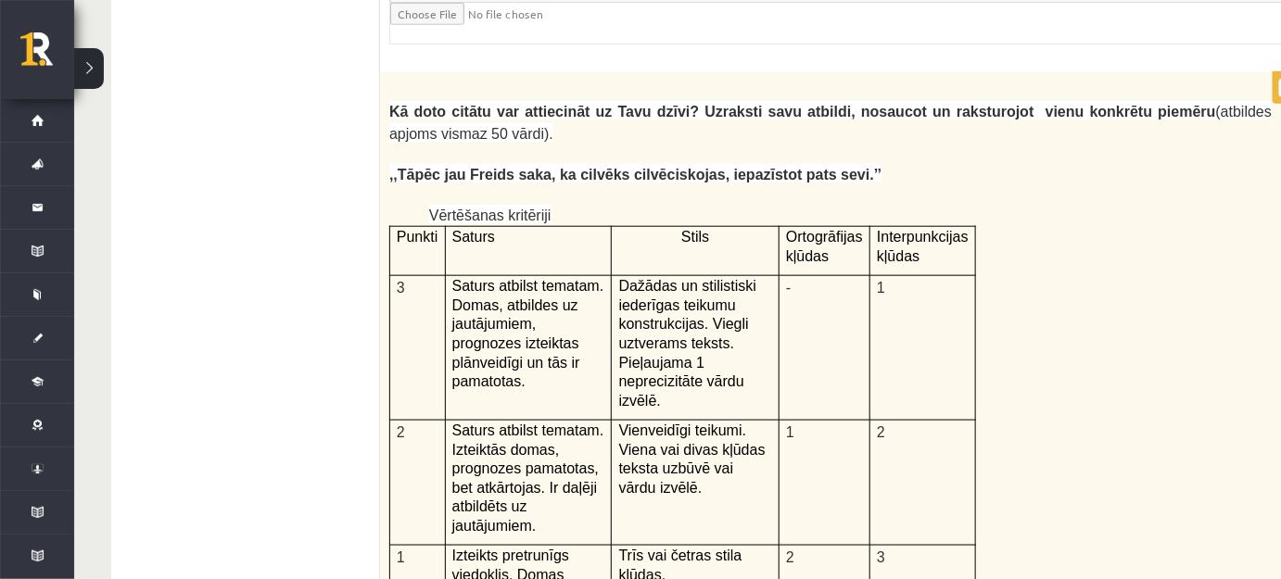
scroll to position [5563, 0]
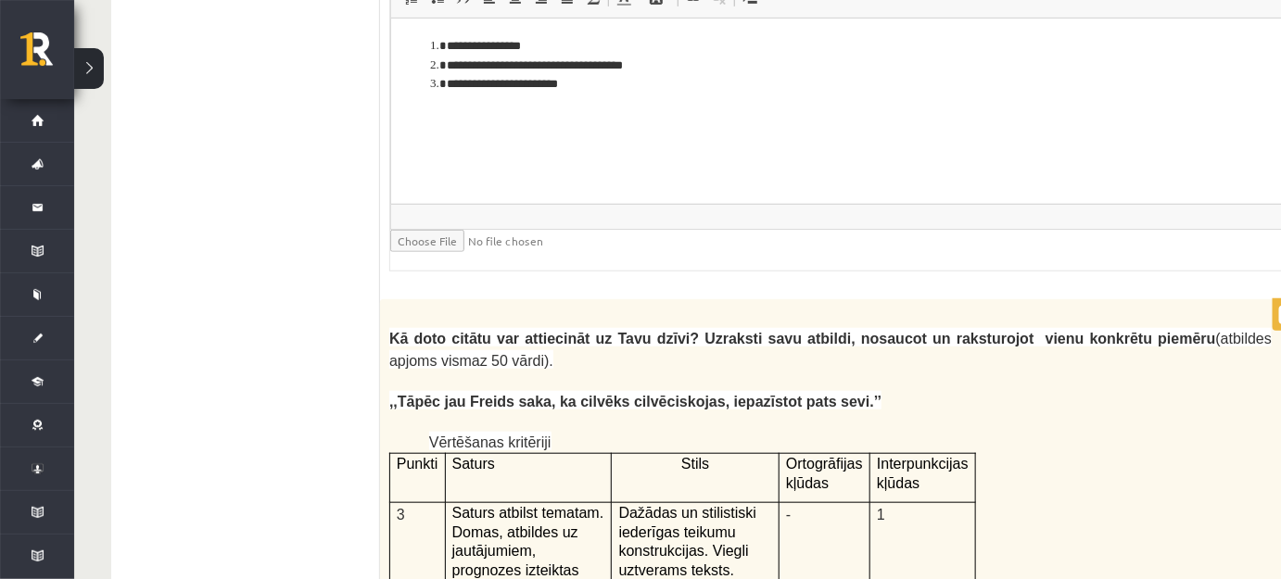
type input "*"
click at [1280, 306] on input "*" at bounding box center [1303, 315] width 46 height 19
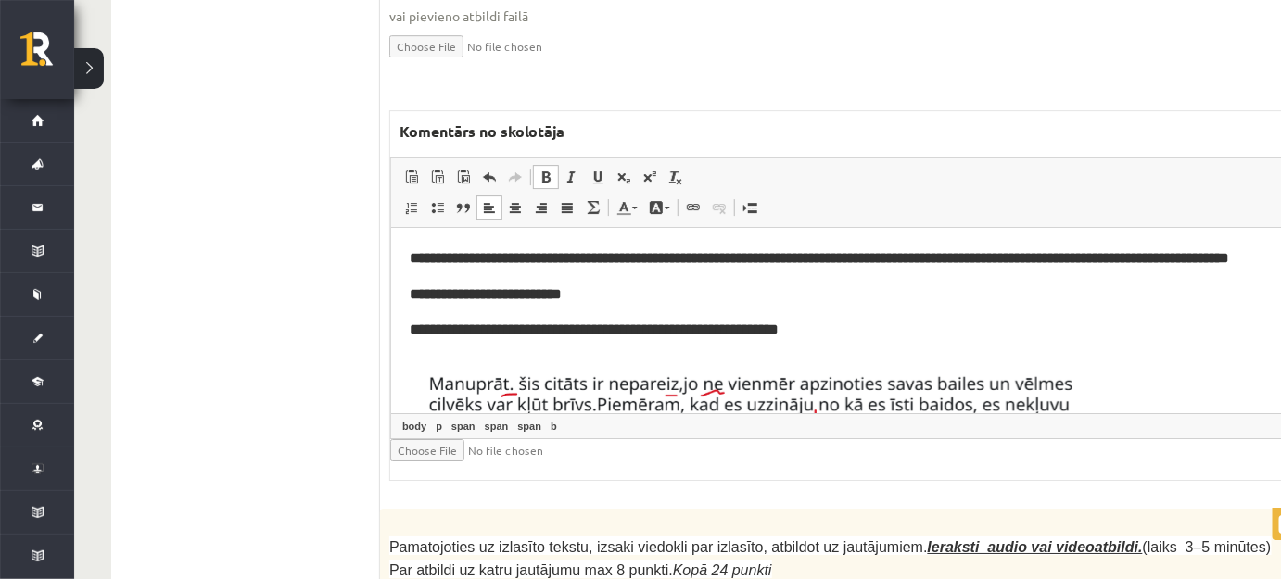
scroll to position [7164, 0]
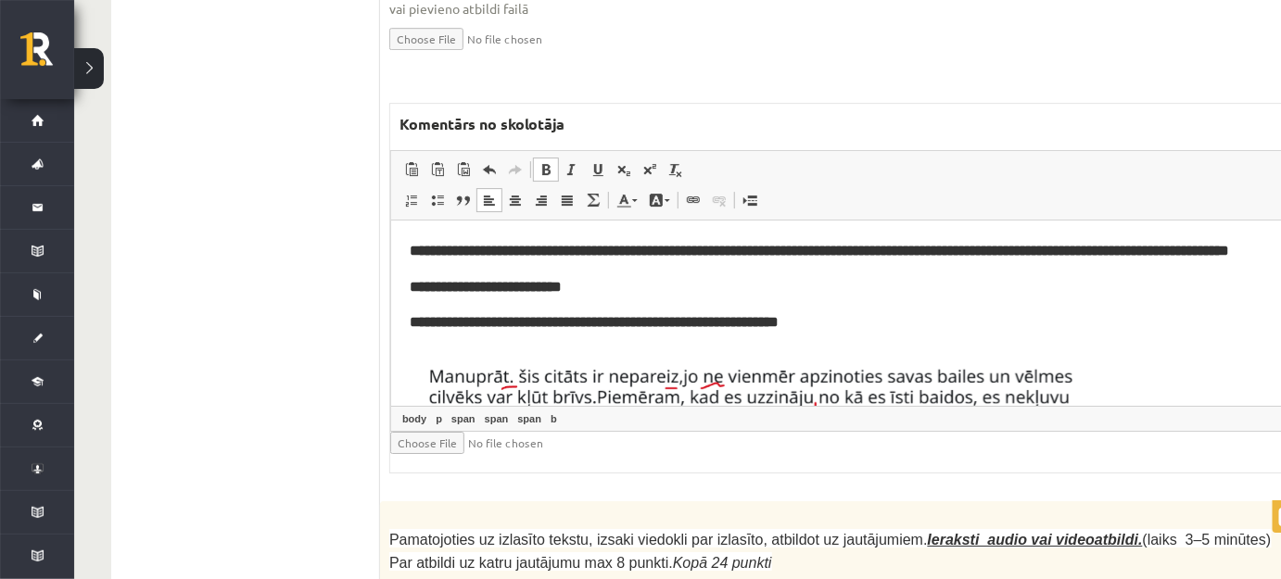
click at [599, 364] on body "**********" at bounding box center [876, 366] width 935 height 256
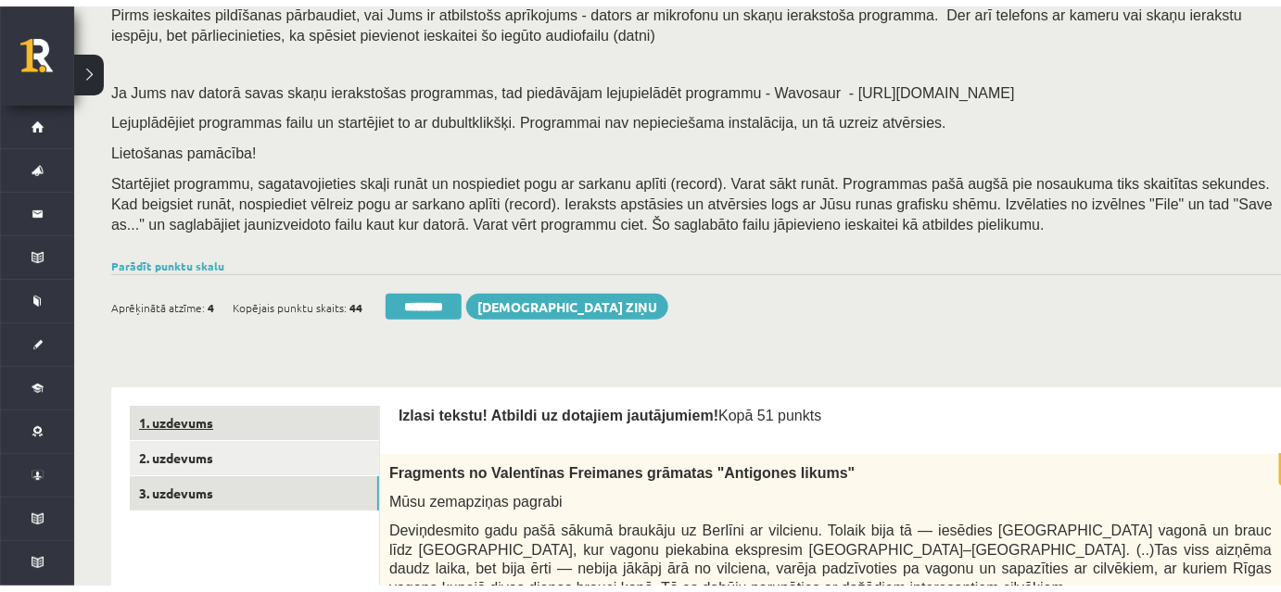
scroll to position [252, 0]
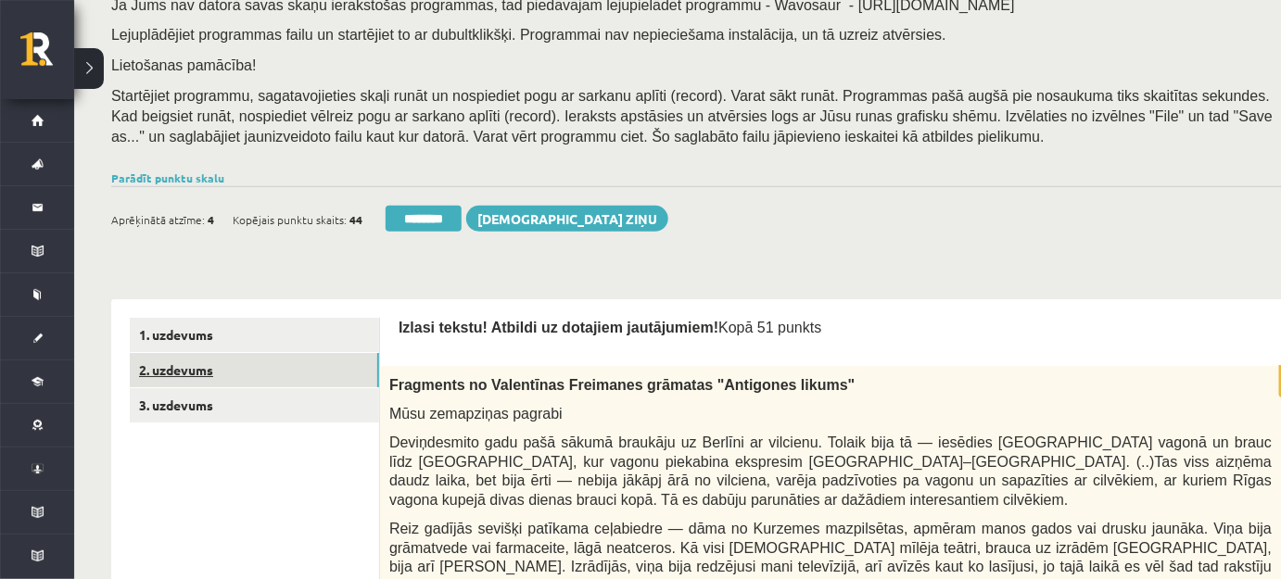
click at [289, 375] on link "2. uzdevums" at bounding box center [254, 370] width 249 height 34
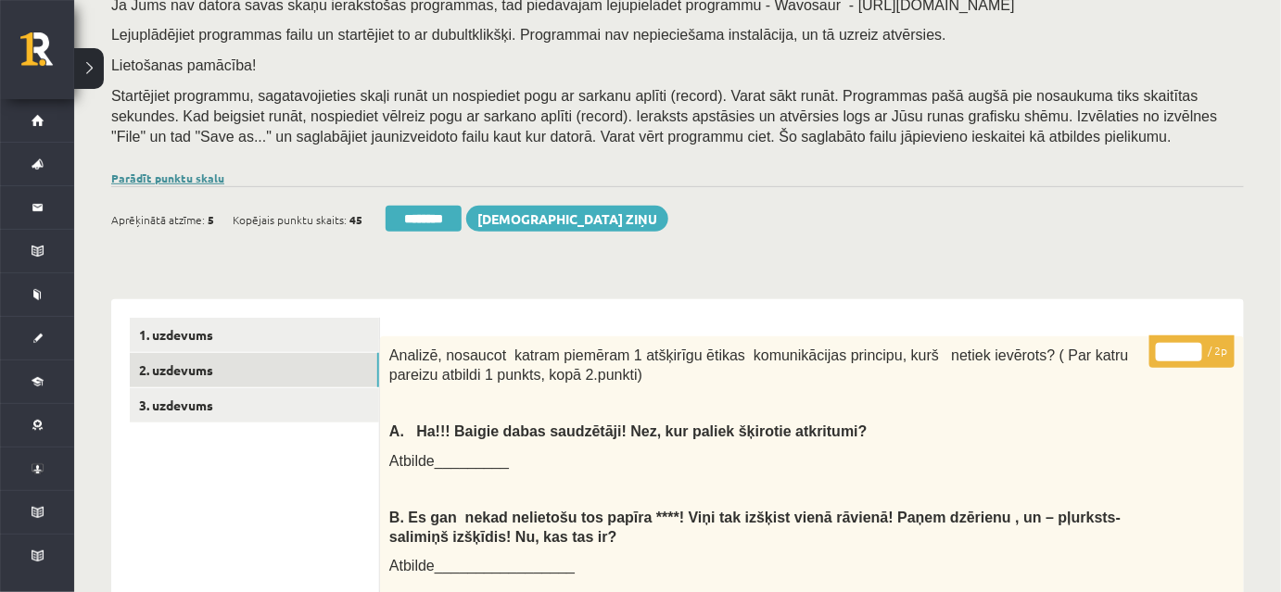
scroll to position [0, 0]
click at [175, 174] on link "Parādīt punktu skalu" at bounding box center [167, 178] width 113 height 15
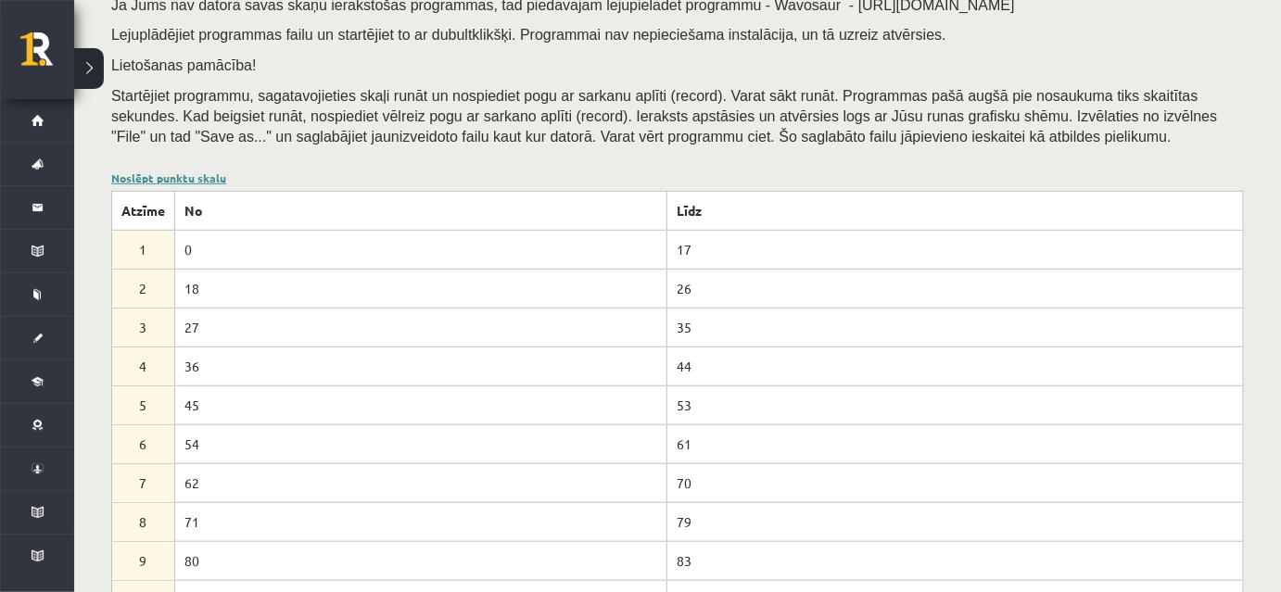
click at [175, 174] on link "Noslēpt punktu skalu" at bounding box center [168, 178] width 115 height 15
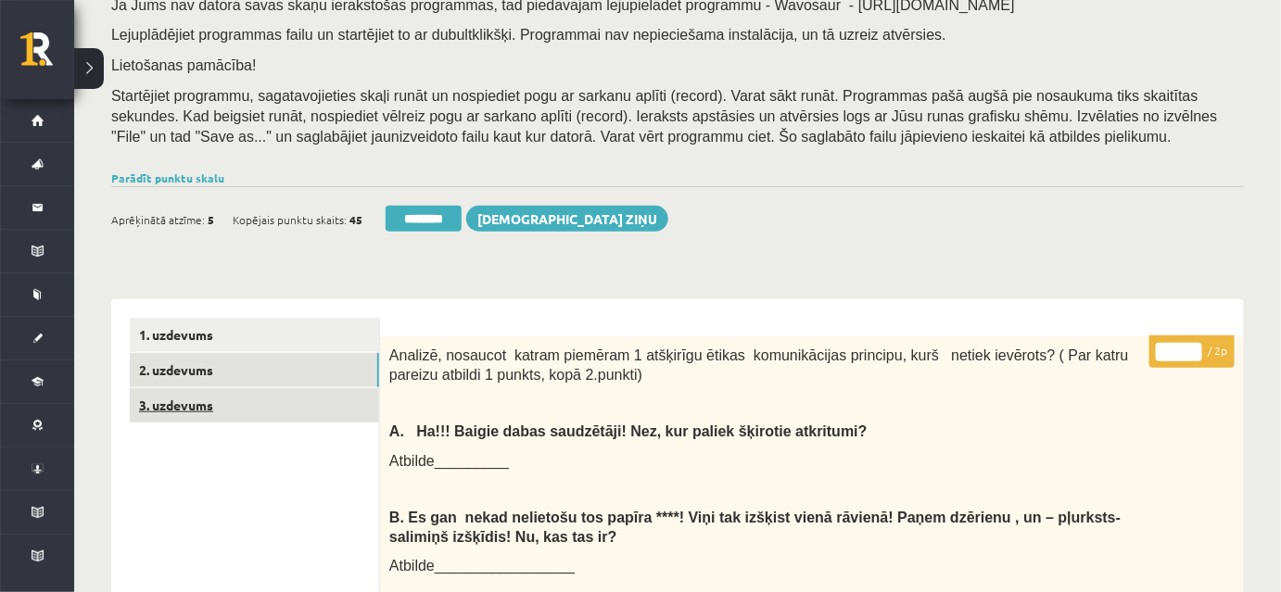
click at [284, 412] on link "3. uzdevums" at bounding box center [254, 405] width 249 height 34
